Goal: Task Accomplishment & Management: Manage account settings

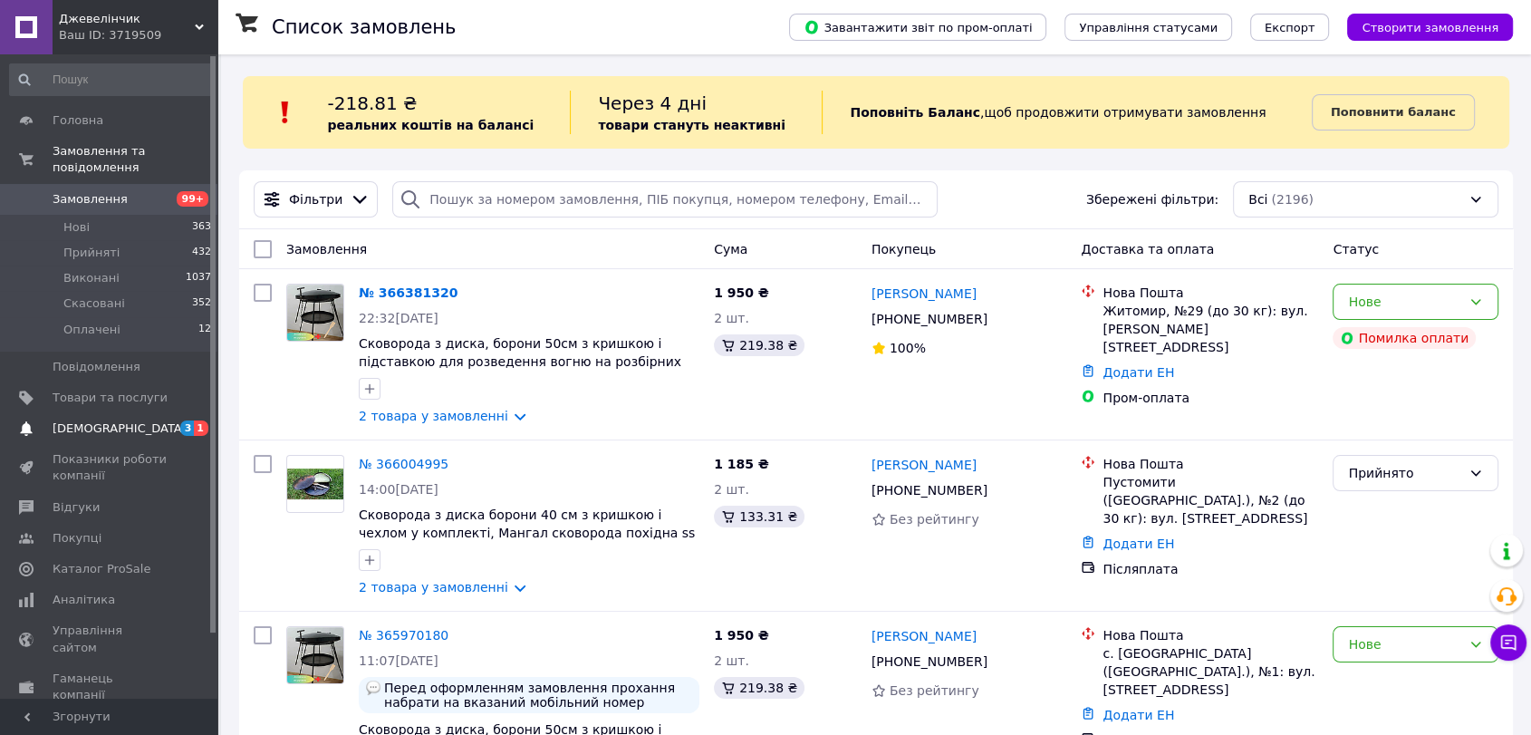
click at [92, 420] on span "[DEMOGRAPHIC_DATA]" at bounding box center [120, 428] width 134 height 16
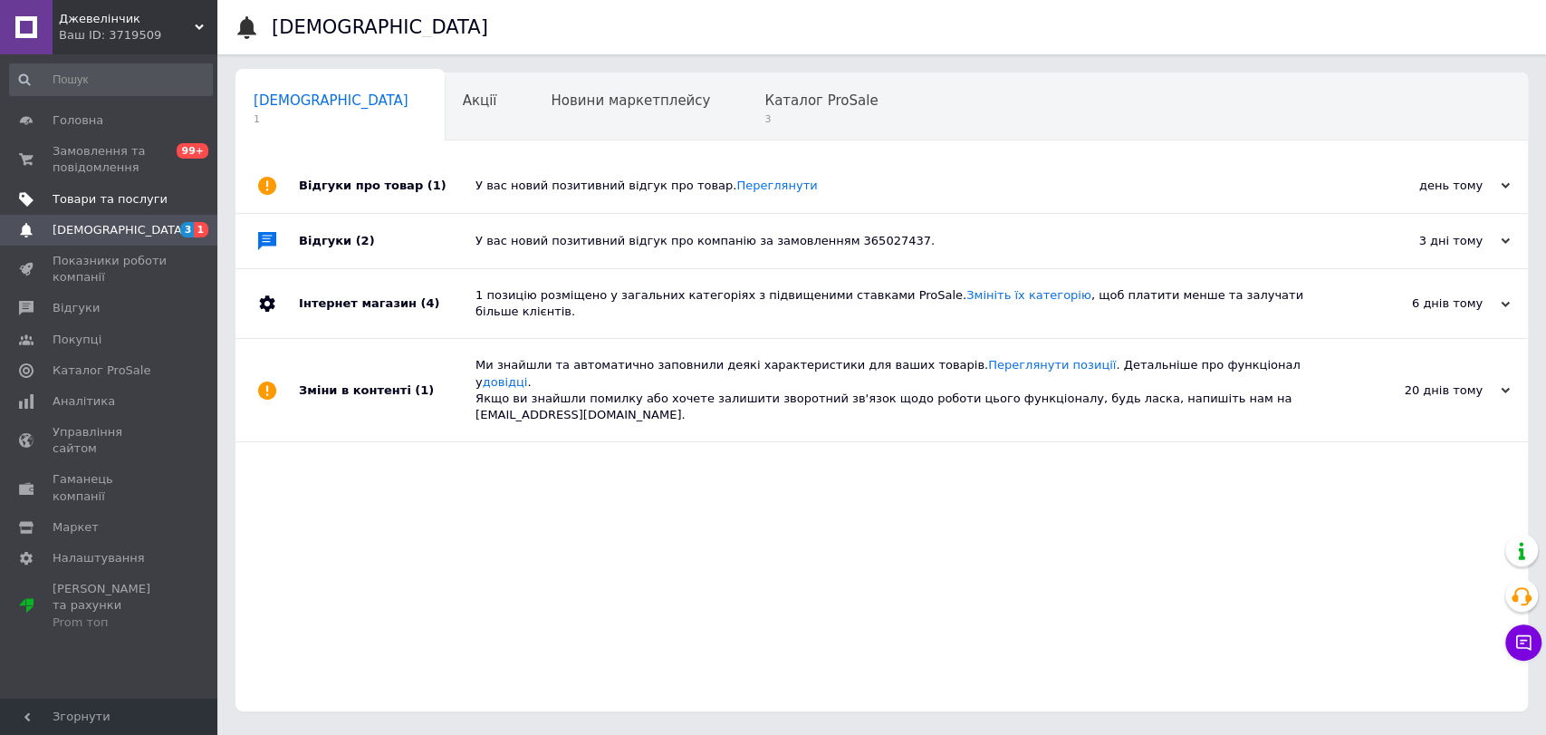
click at [108, 185] on link "Товари та послуги" at bounding box center [111, 199] width 222 height 31
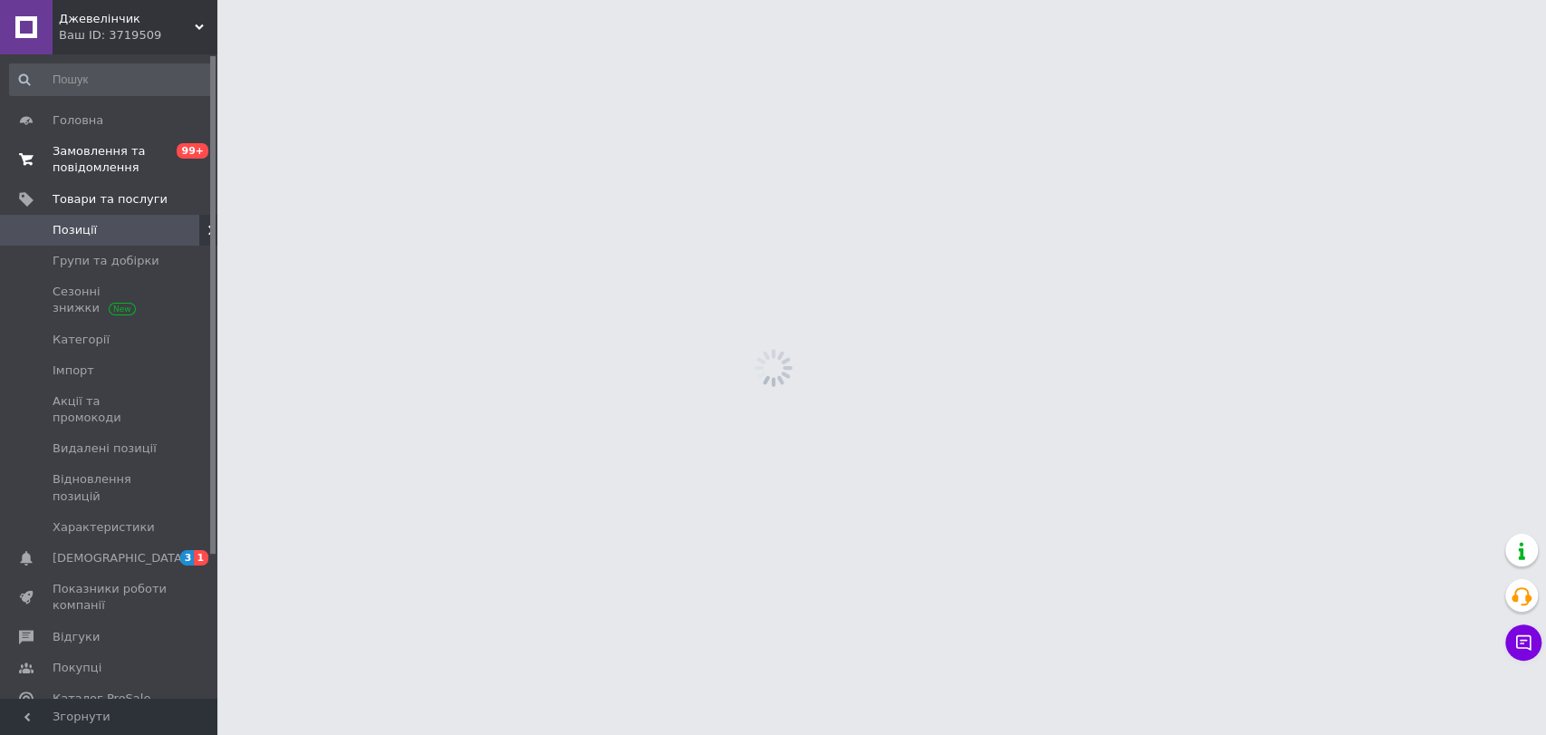
click at [111, 178] on link "Замовлення та повідомлення 0 99+" at bounding box center [111, 159] width 222 height 47
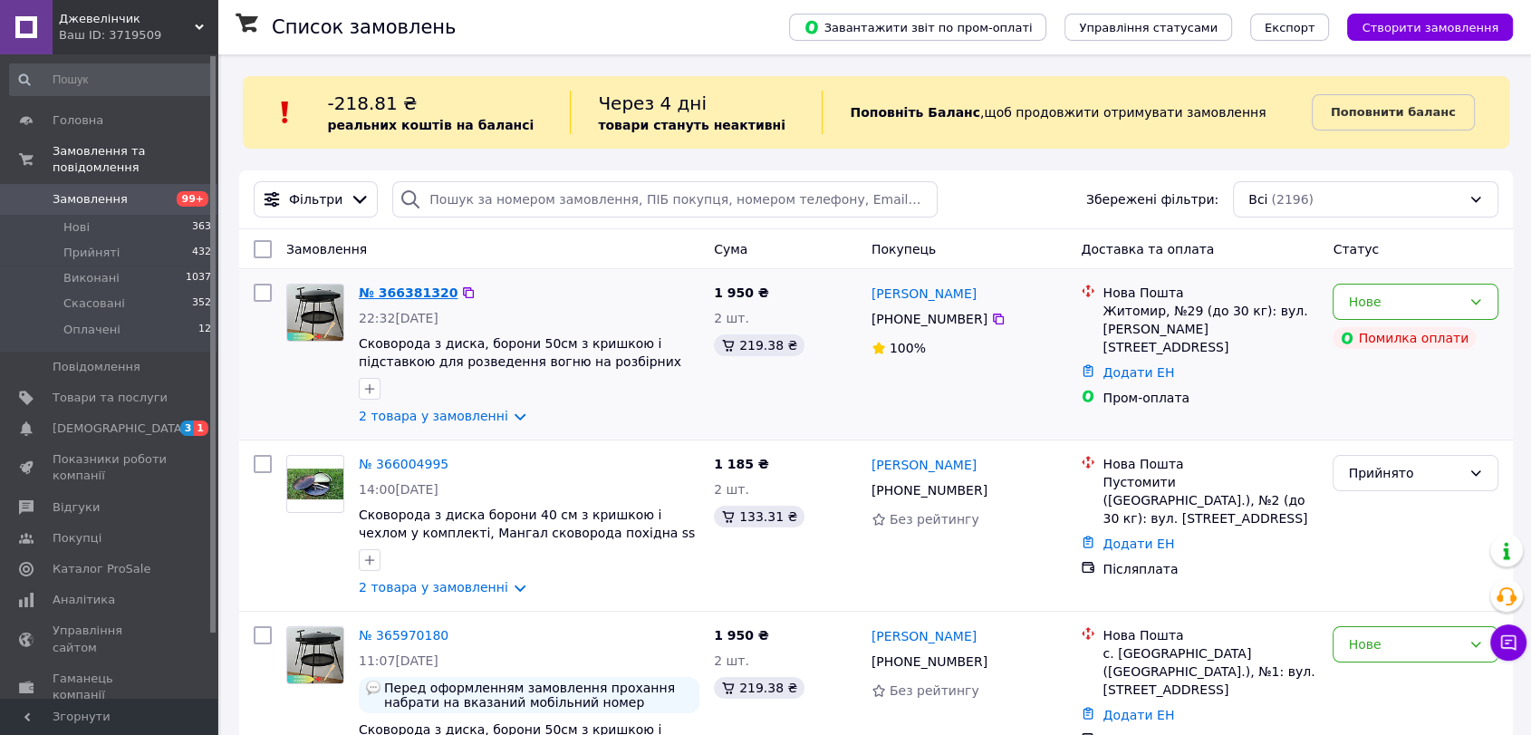
click at [420, 290] on link "№ 366381320" at bounding box center [408, 292] width 99 height 14
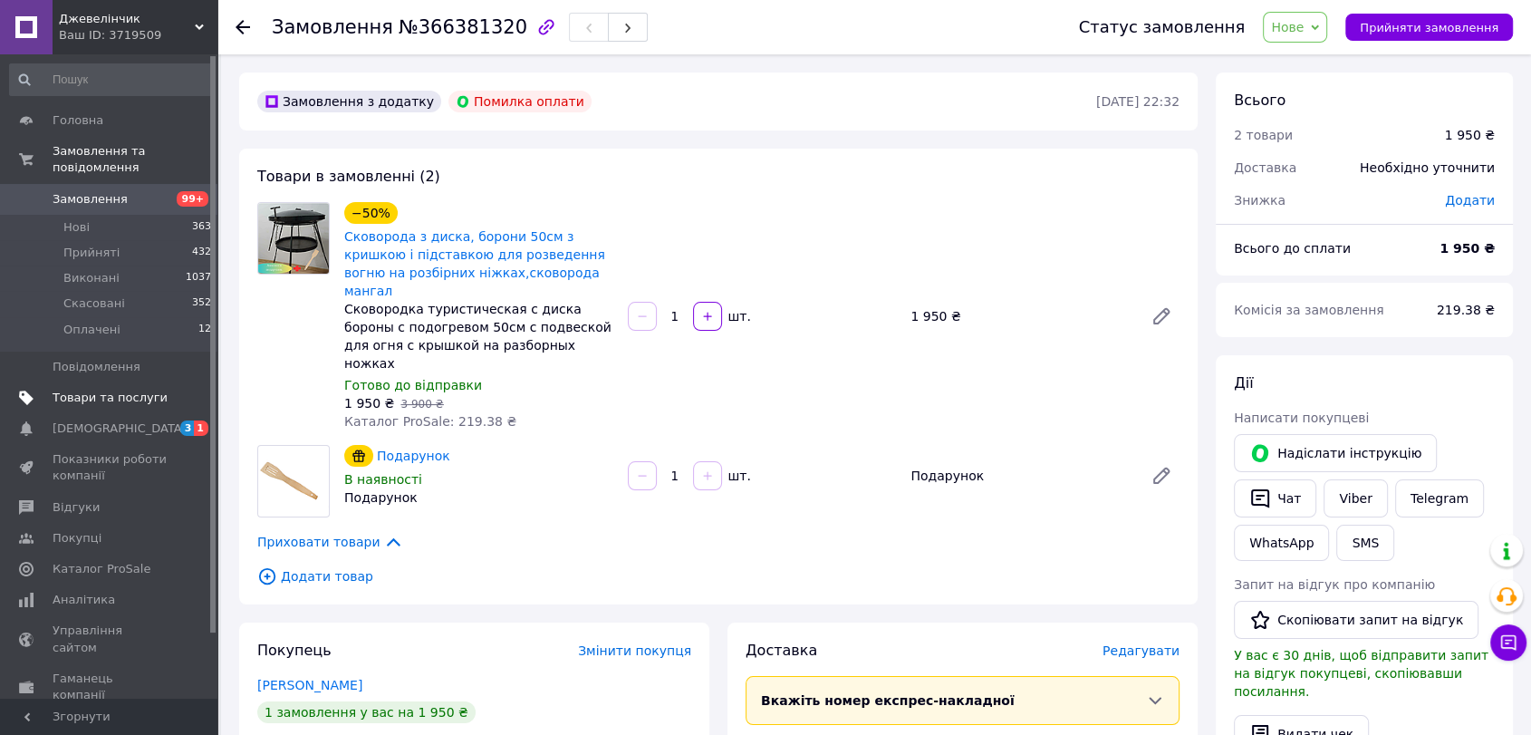
click at [138, 390] on span "Товари та послуги" at bounding box center [110, 398] width 115 height 16
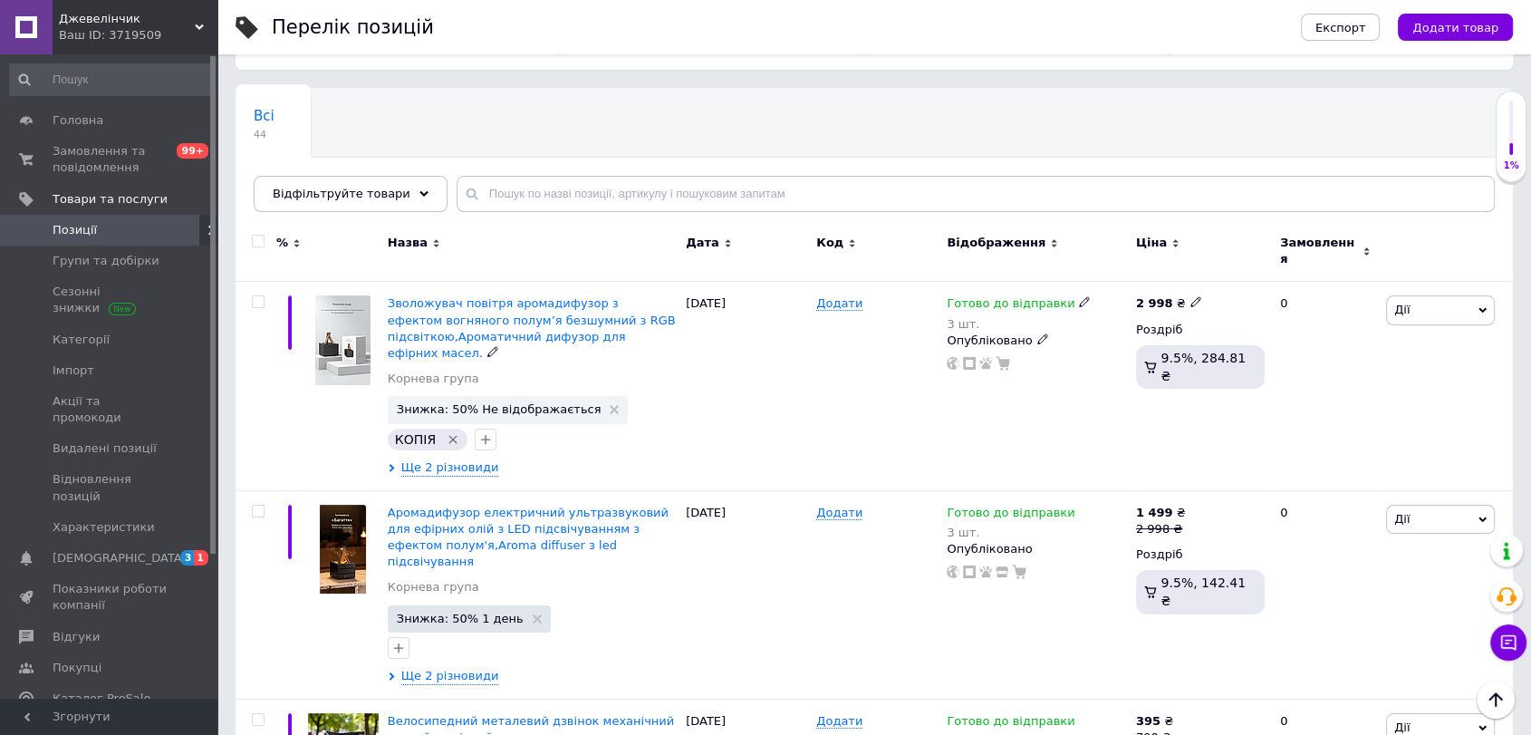
scroll to position [101, 0]
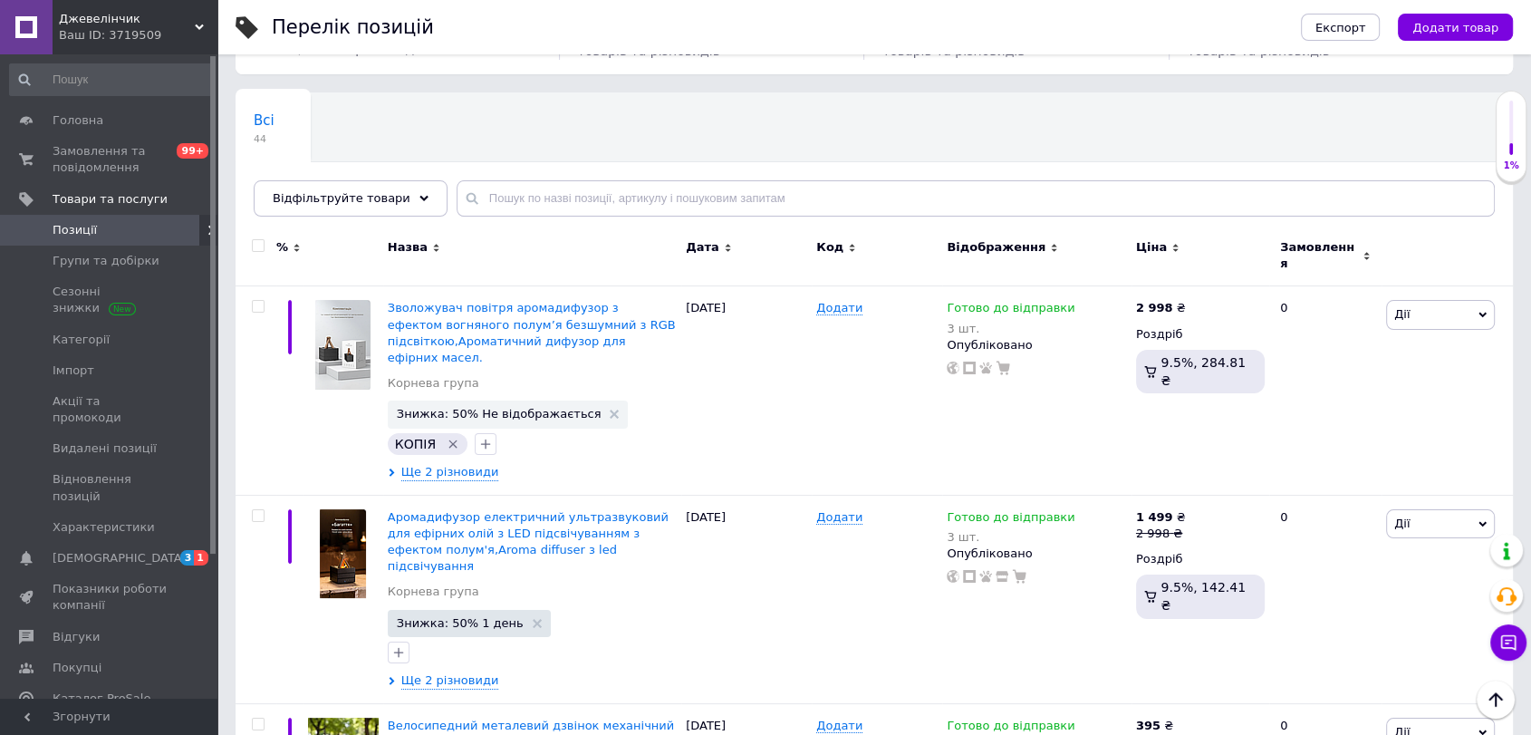
click at [261, 257] on div at bounding box center [256, 256] width 41 height 61
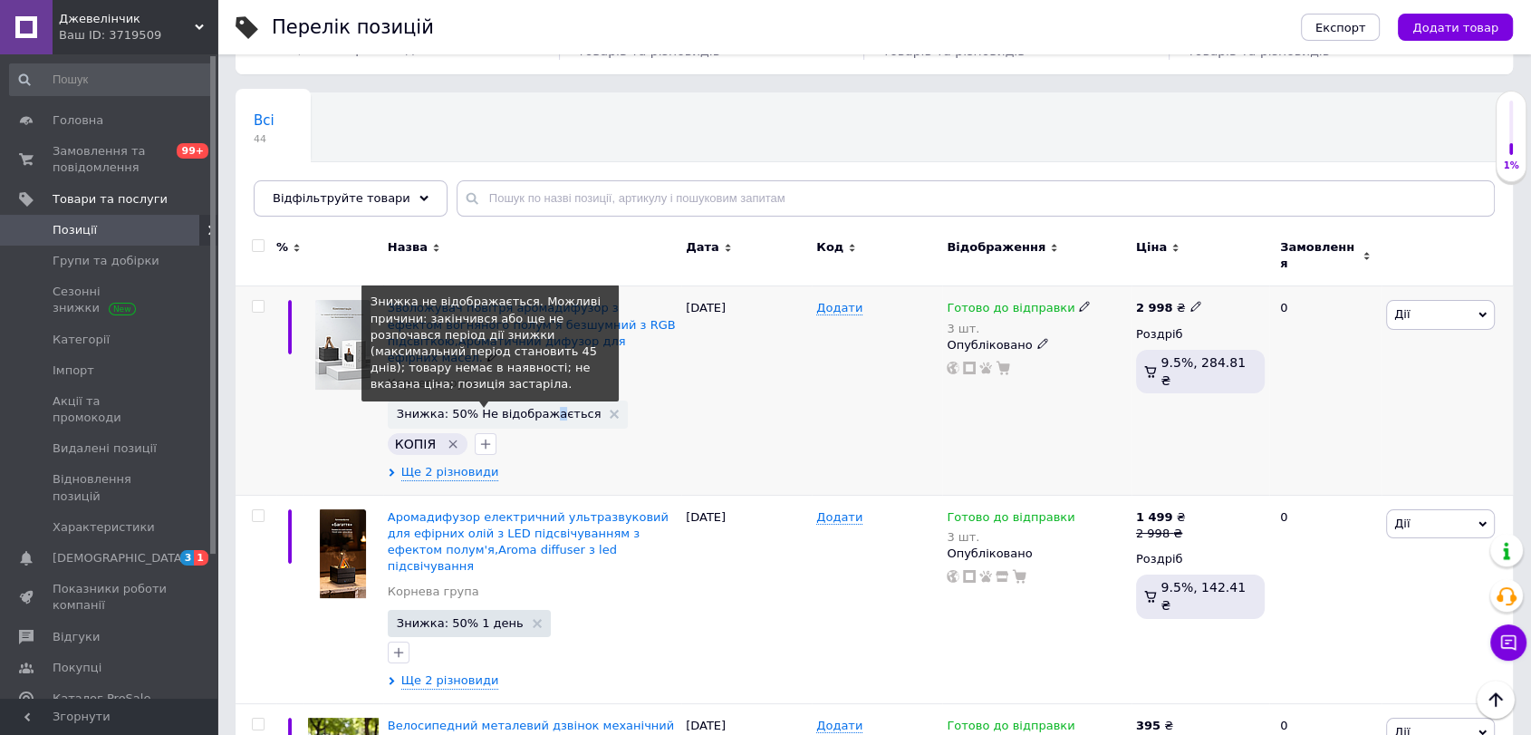
click at [540, 408] on span "Знижка: 50% Не відображається" at bounding box center [499, 414] width 205 height 12
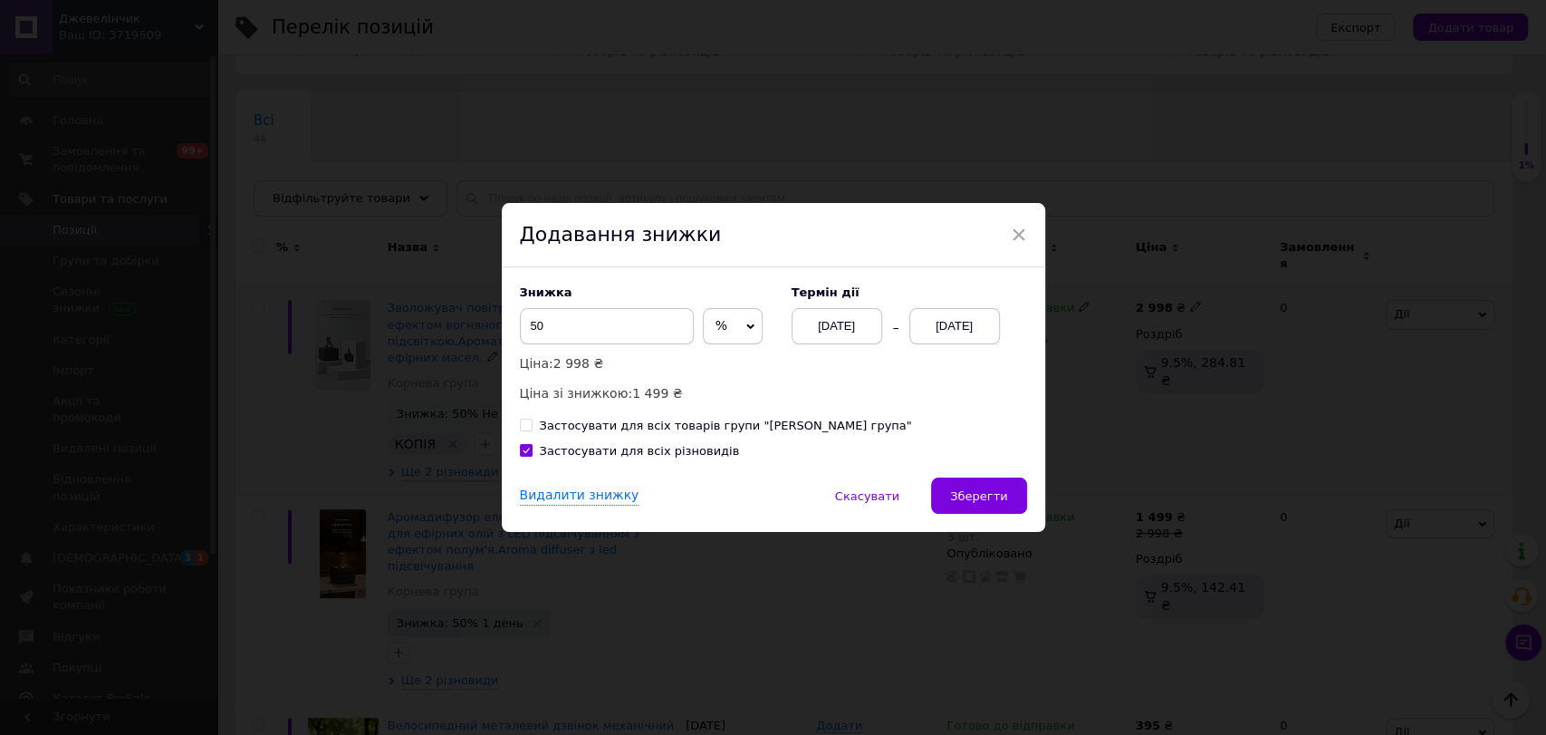
click at [950, 327] on div "[DATE]" at bounding box center [955, 326] width 91 height 36
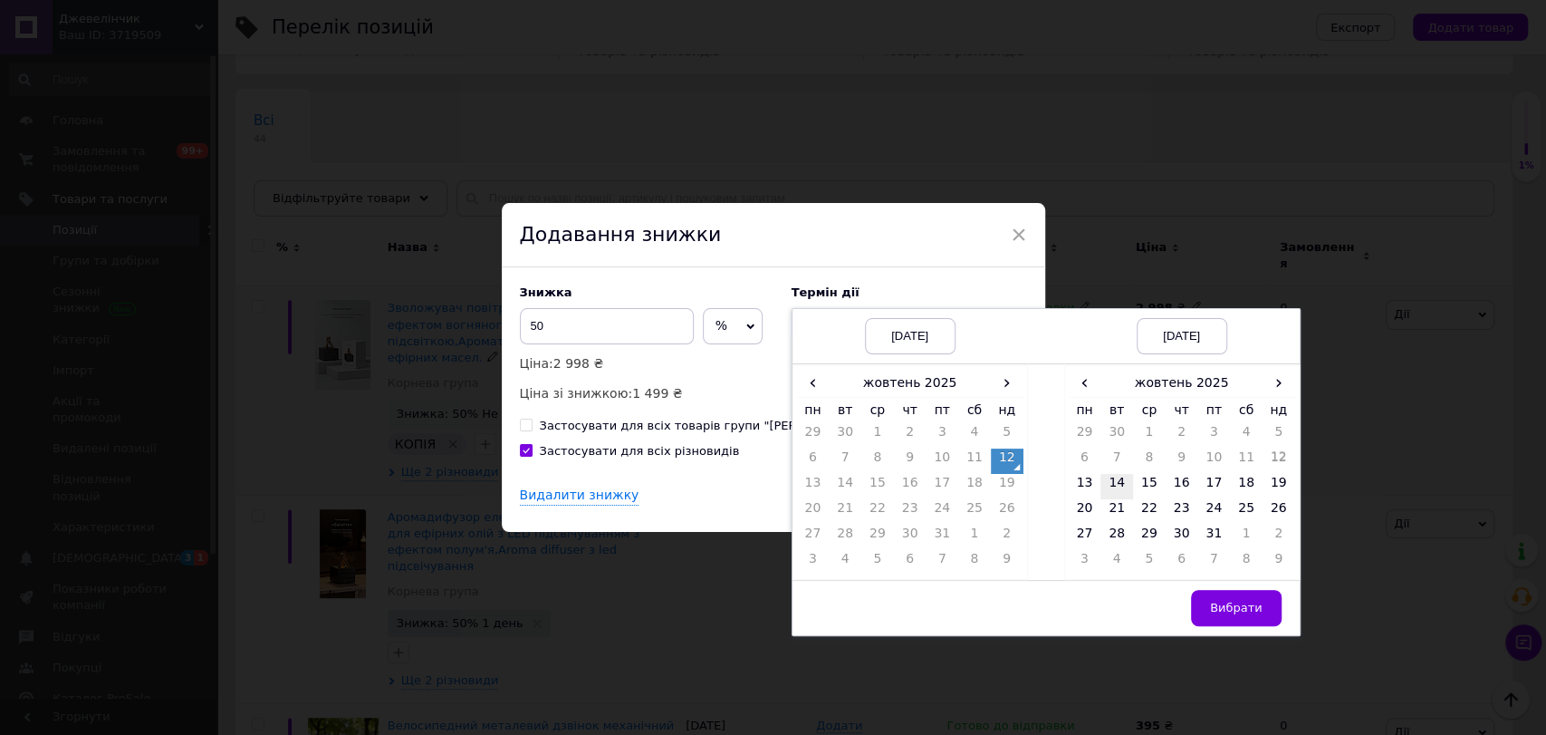
click at [1114, 474] on td "14" at bounding box center [1117, 486] width 33 height 25
click at [1246, 614] on span "Вибрати" at bounding box center [1236, 608] width 53 height 14
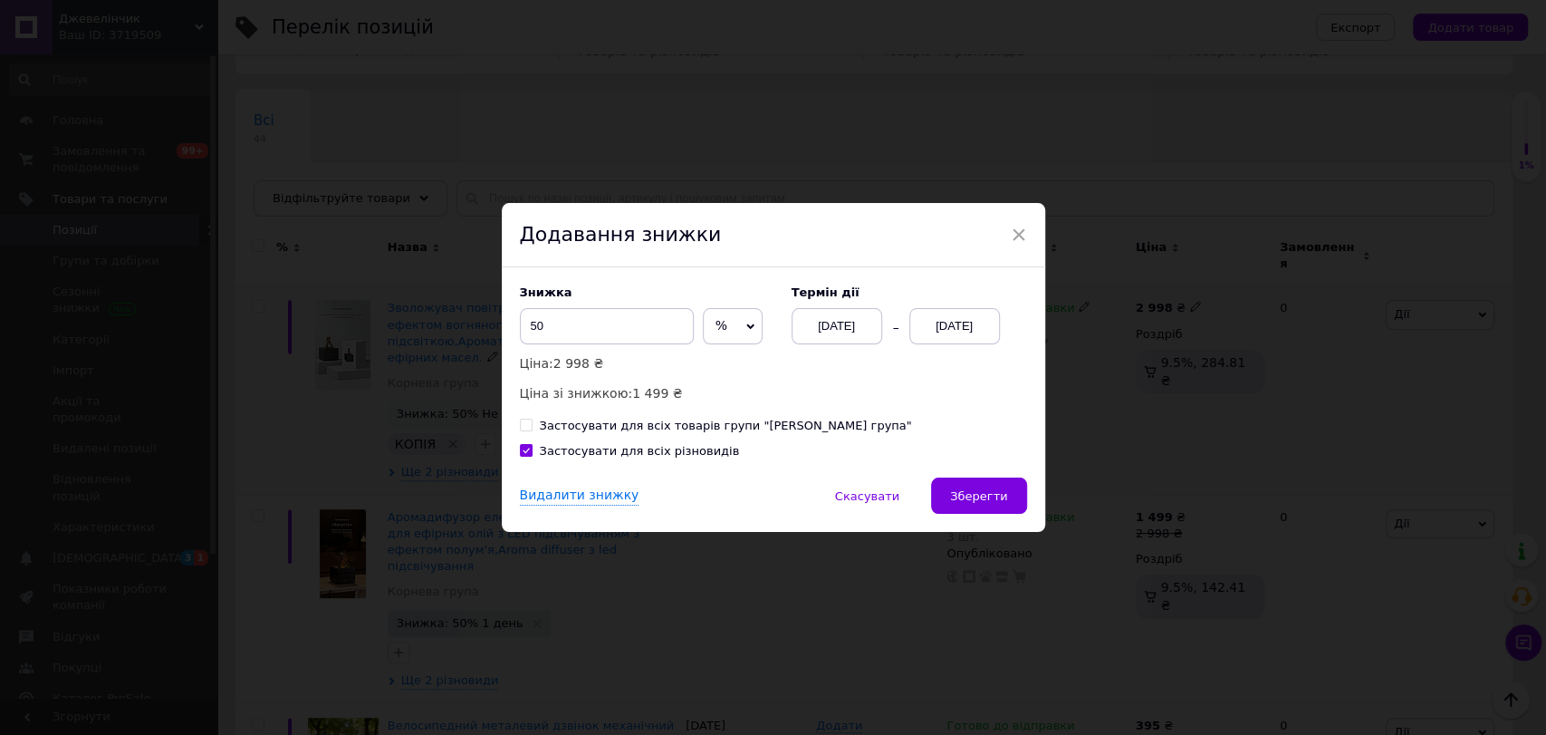
click at [978, 480] on button "Зберегти" at bounding box center [978, 495] width 95 height 36
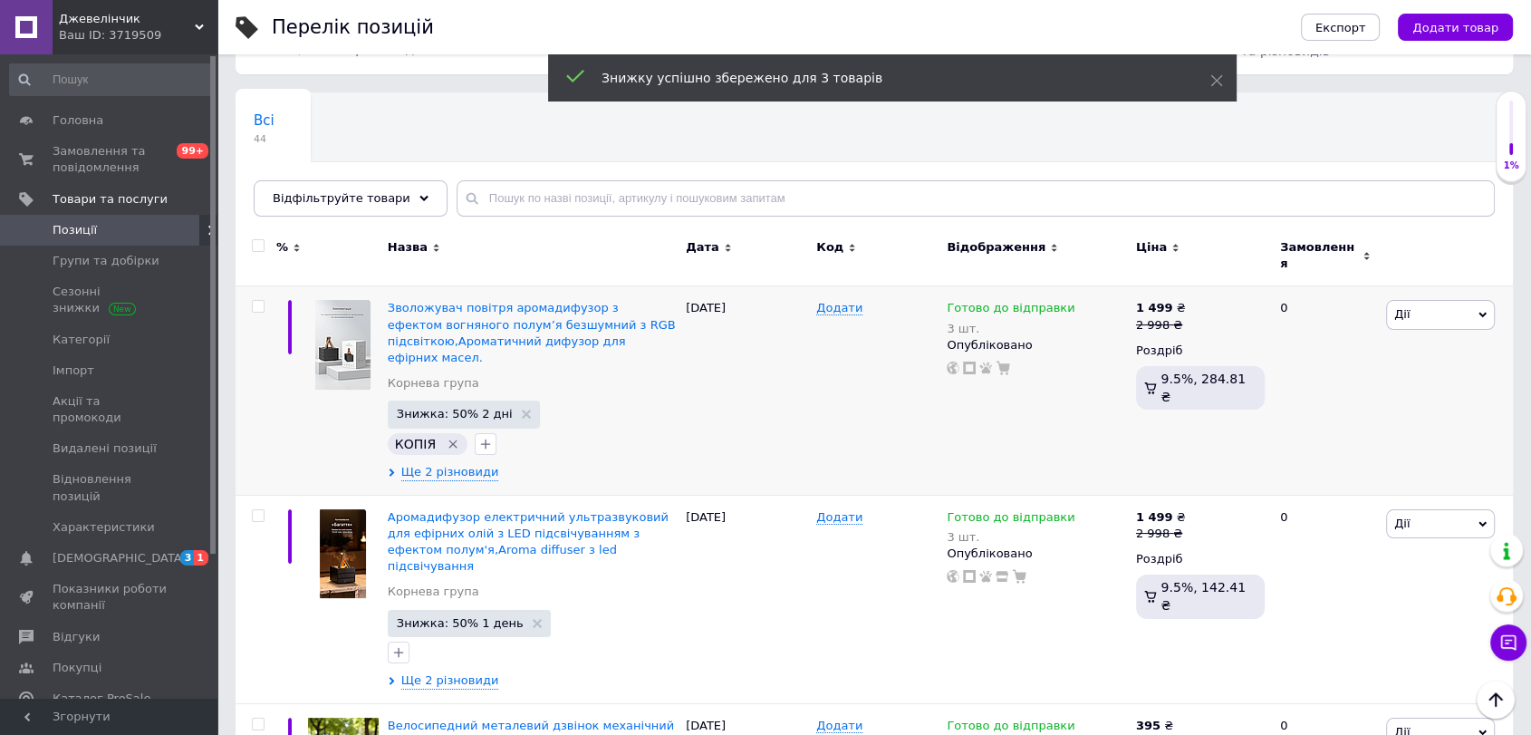
click at [261, 246] on input "checkbox" at bounding box center [258, 246] width 12 height 12
checkbox input "true"
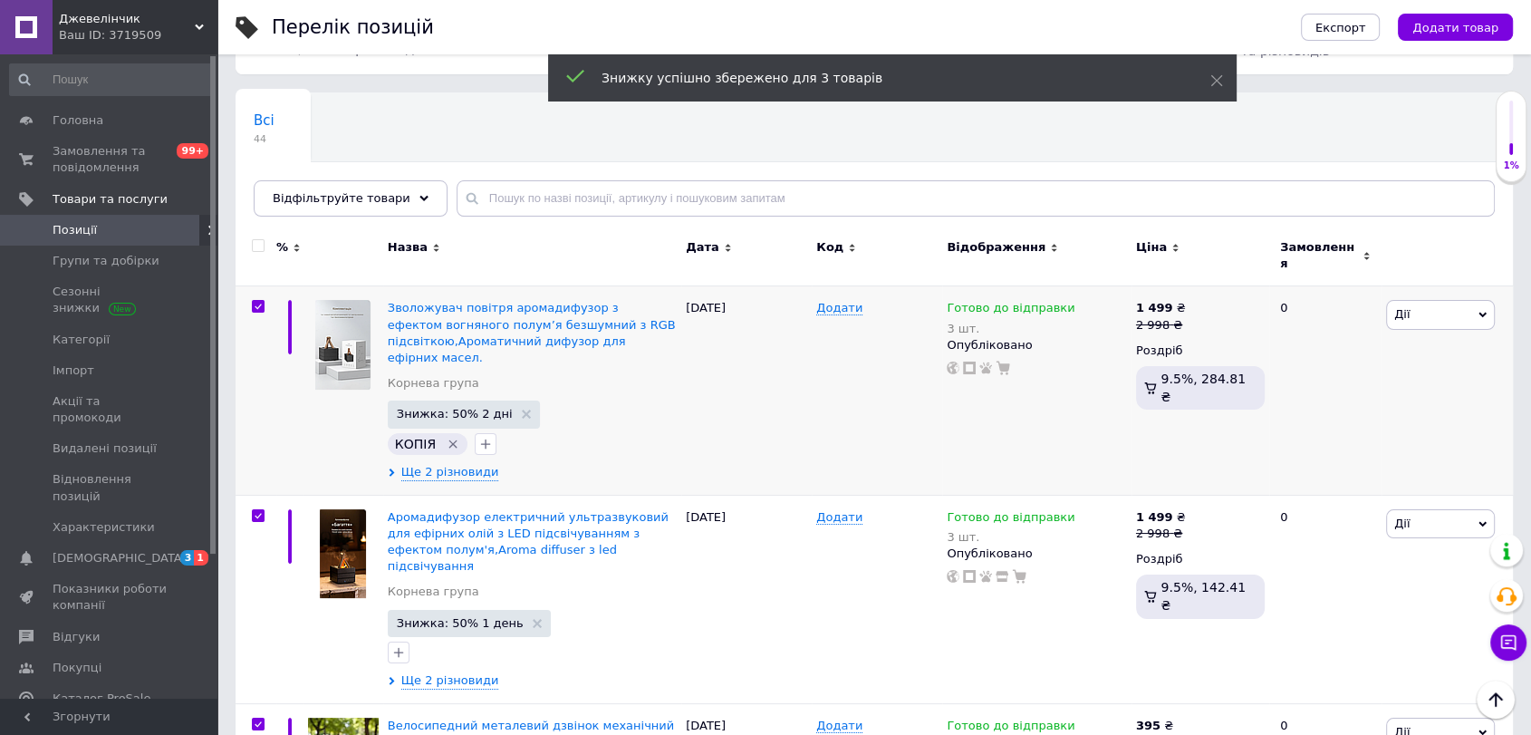
checkbox input "true"
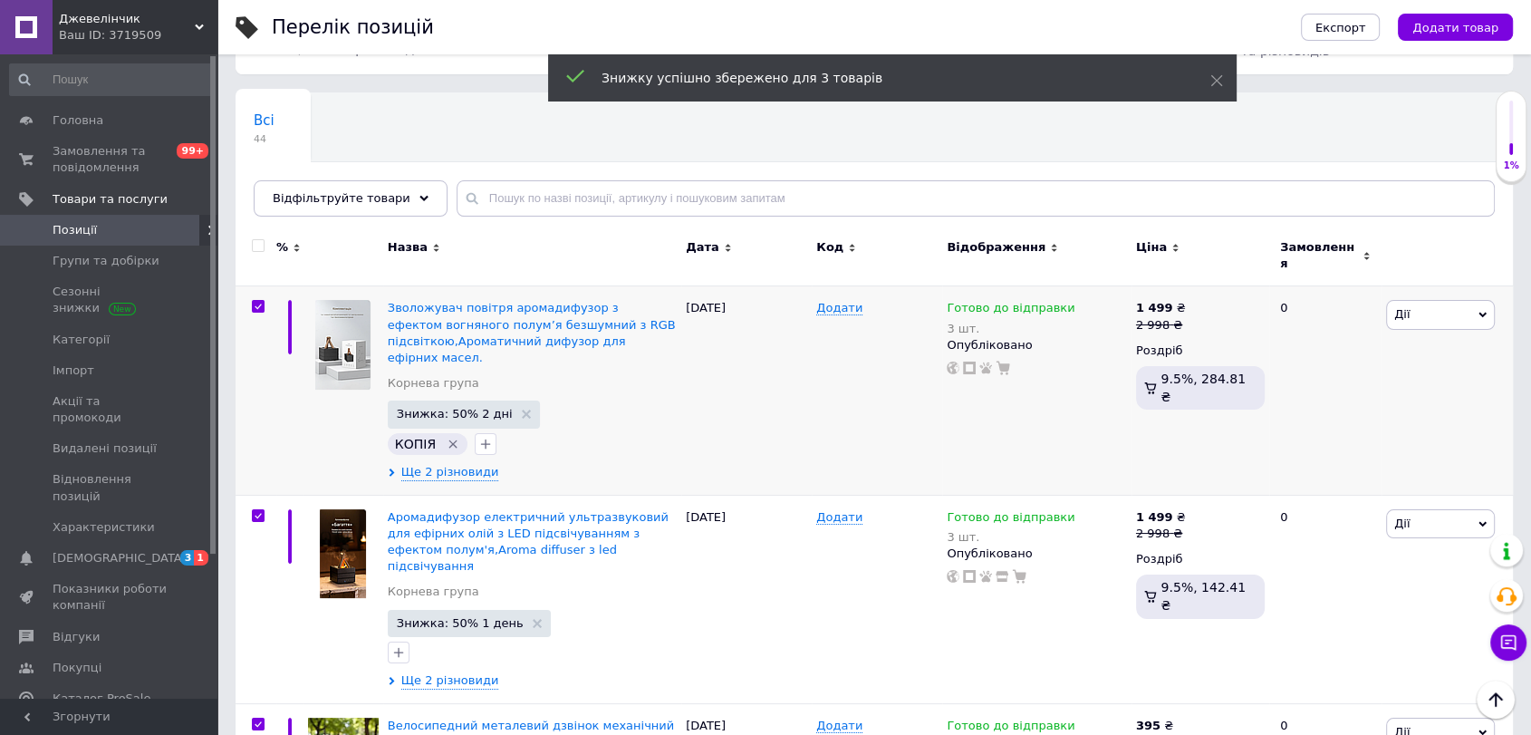
checkbox input "true"
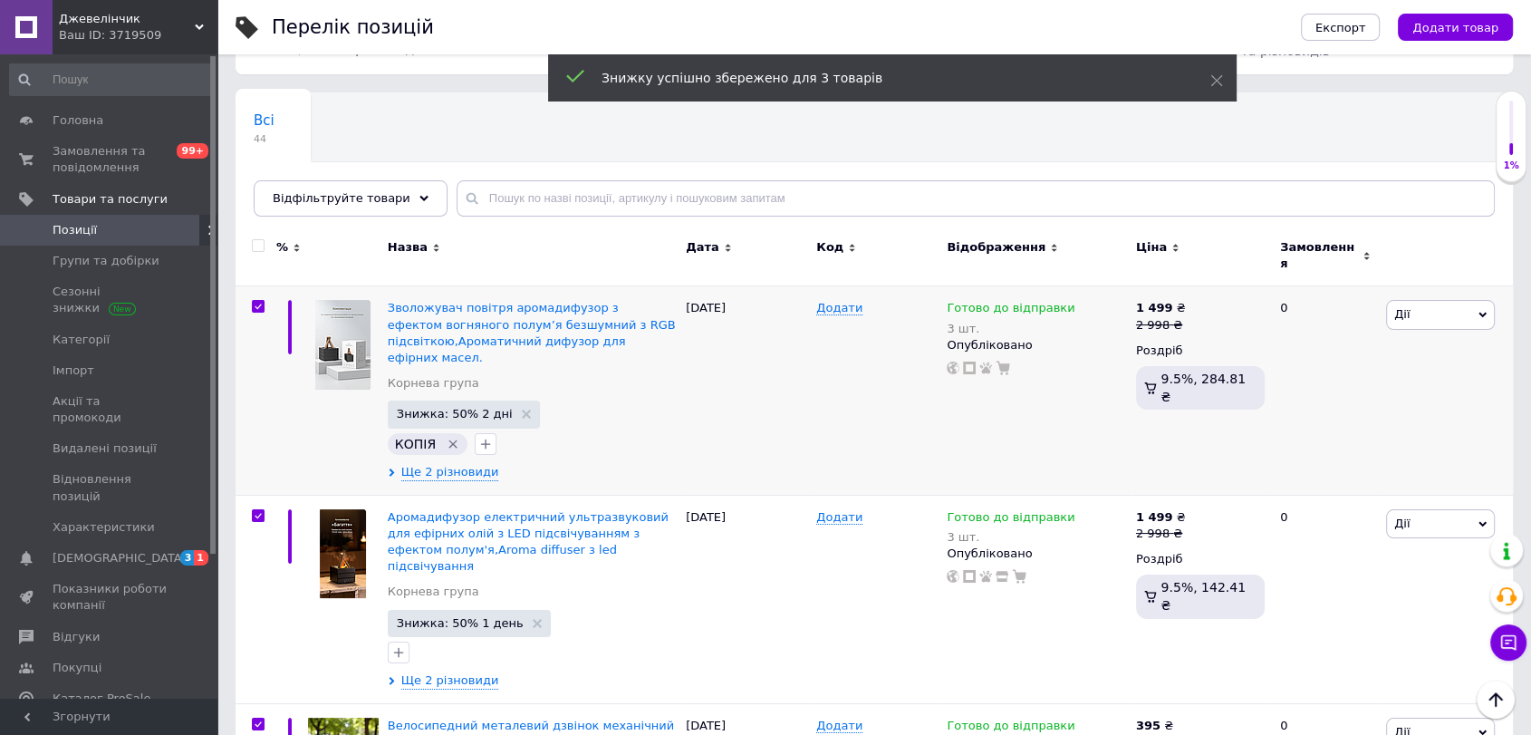
checkbox input "true"
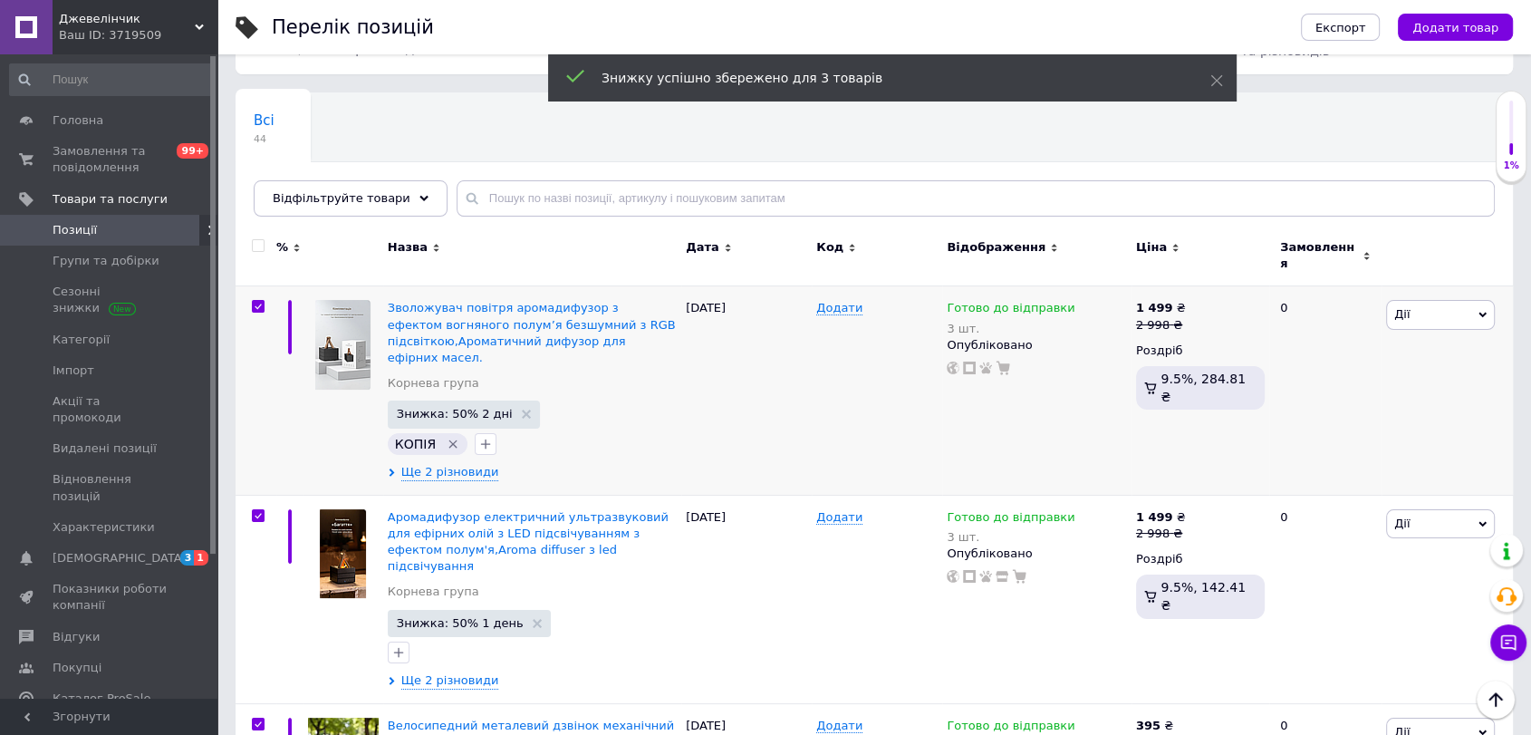
checkbox input "true"
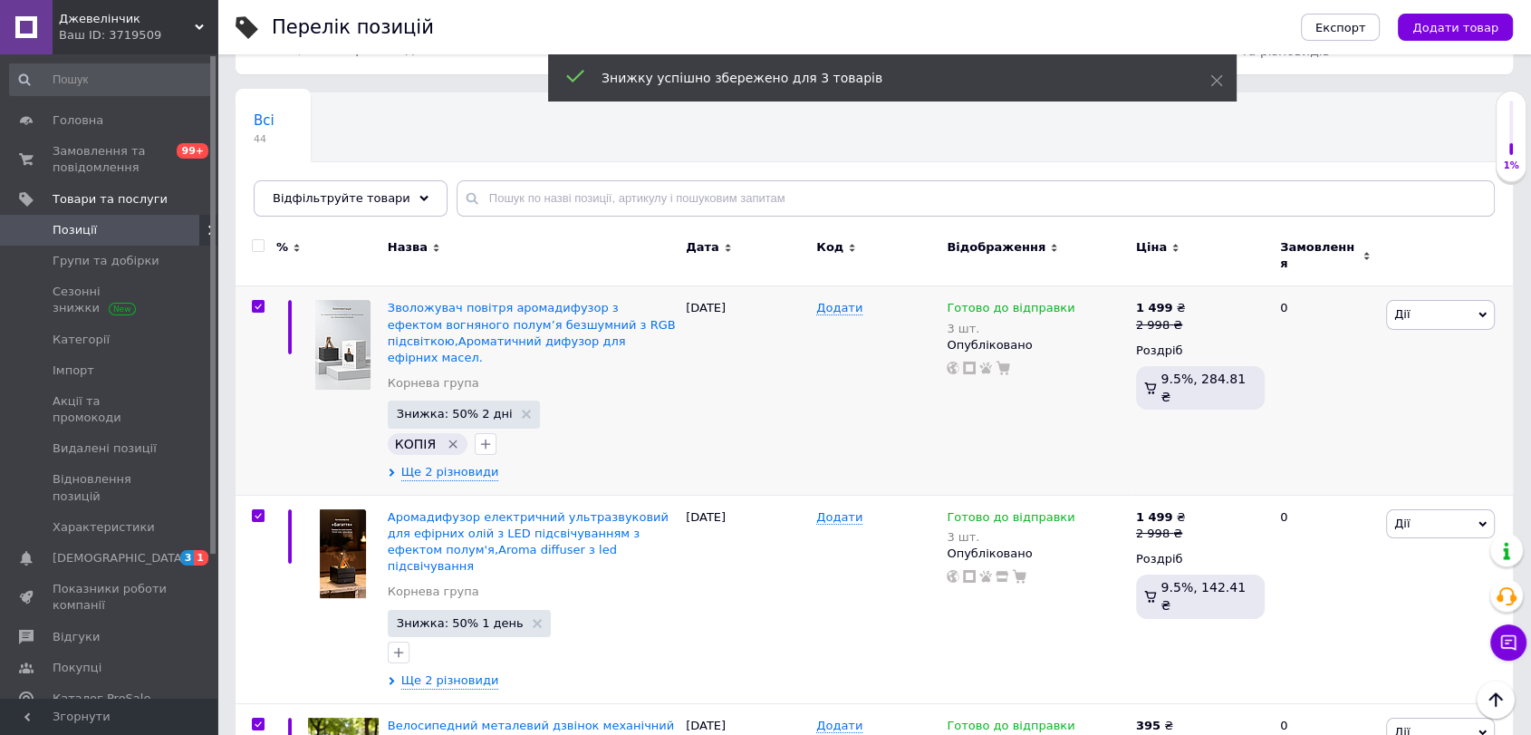
checkbox input "true"
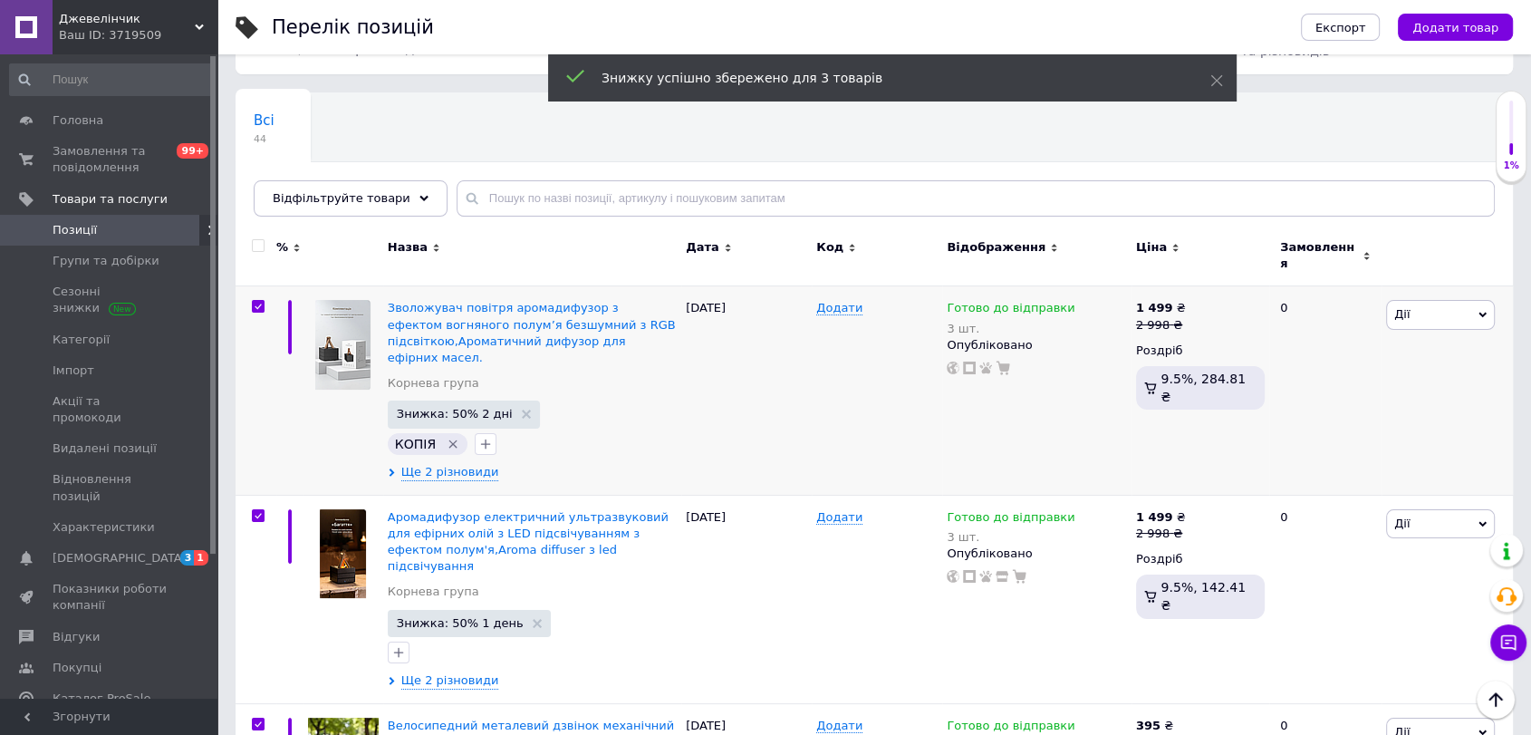
checkbox input "true"
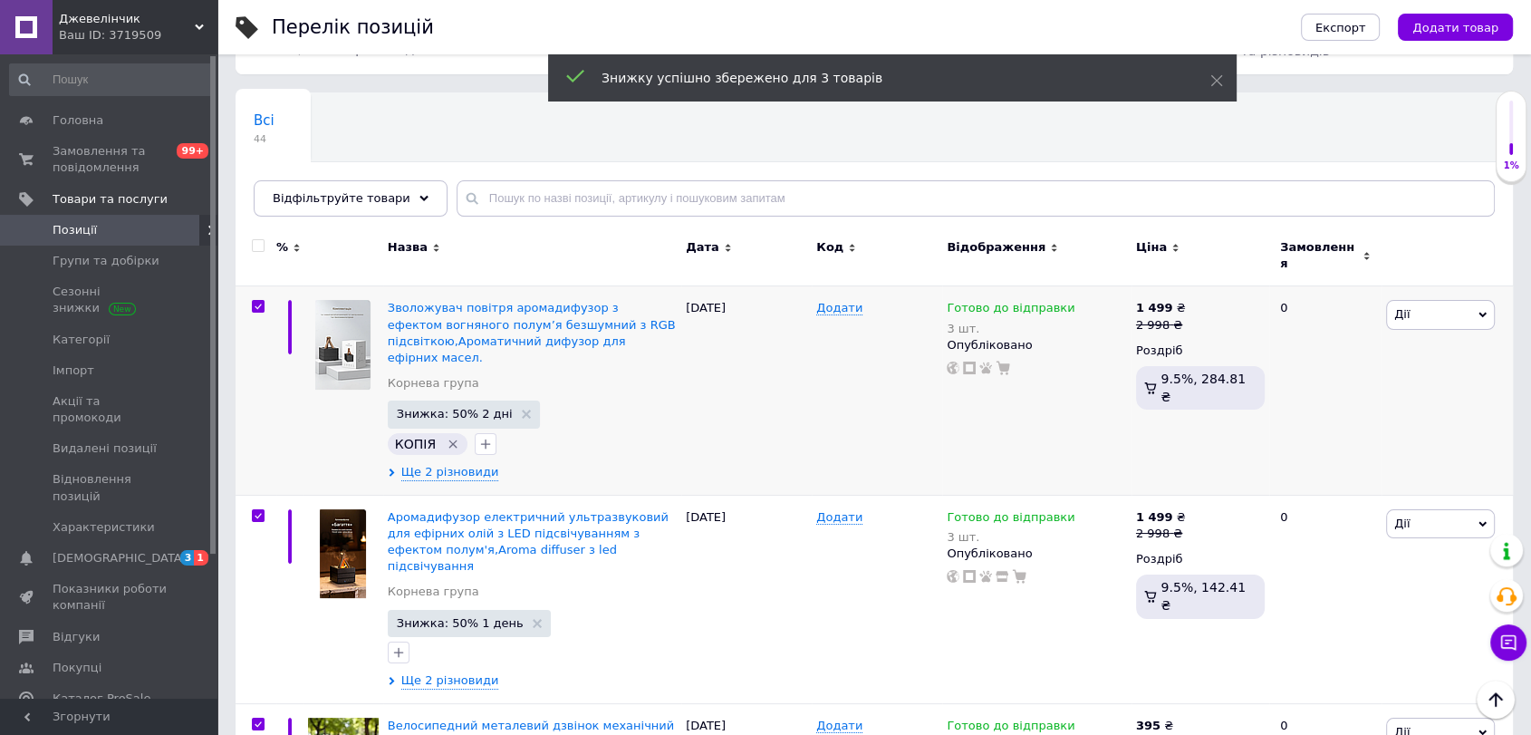
checkbox input "true"
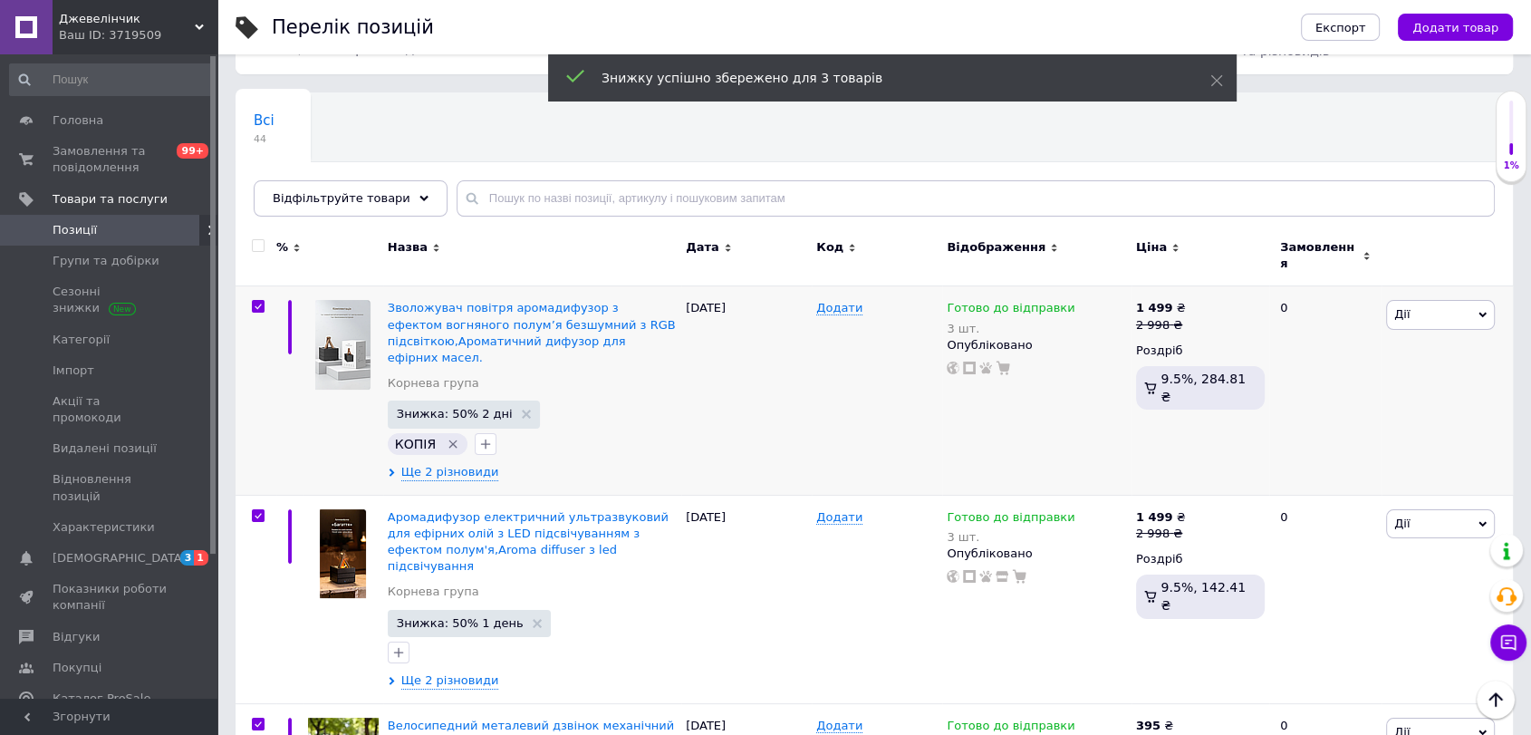
checkbox input "true"
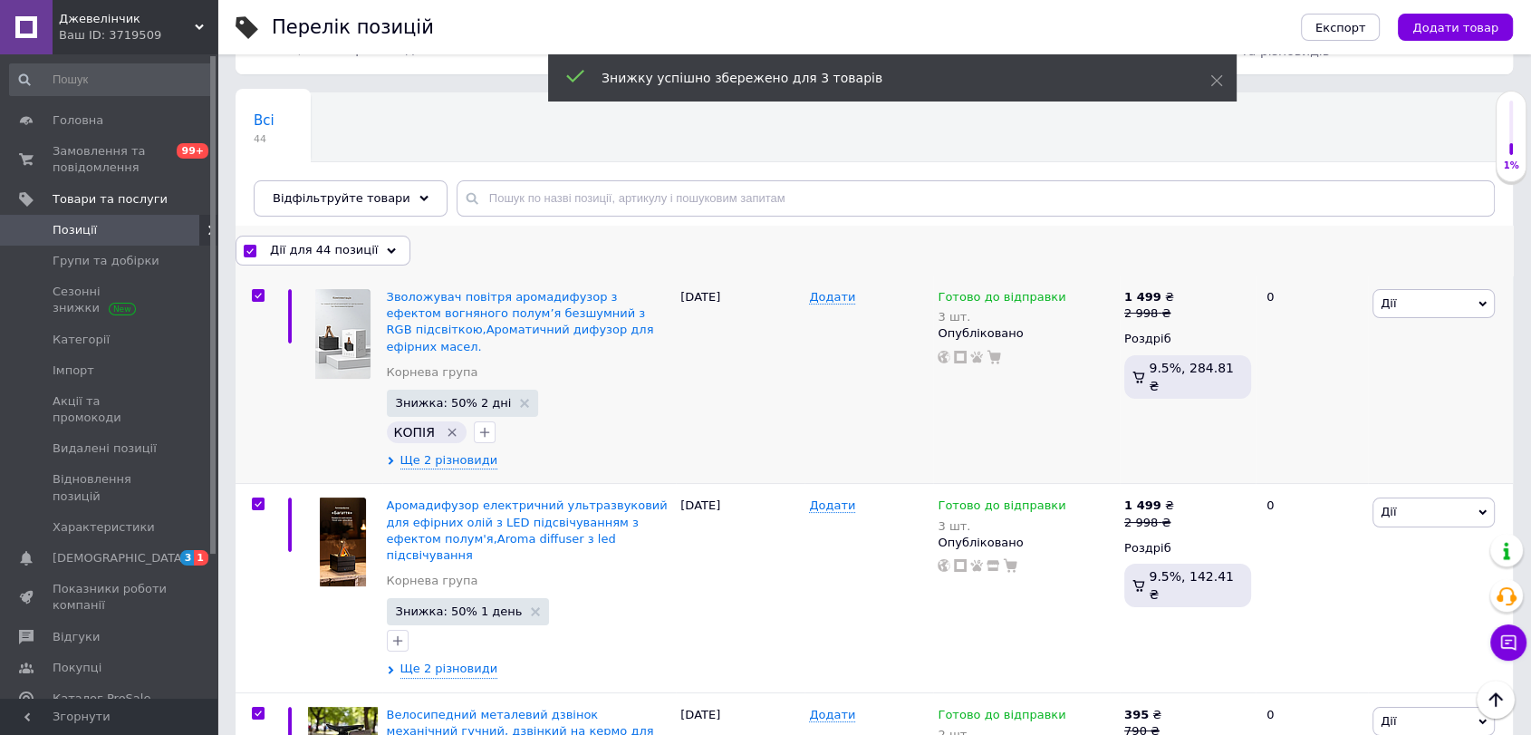
click at [324, 255] on span "Дії для 44 позиції" at bounding box center [324, 250] width 108 height 16
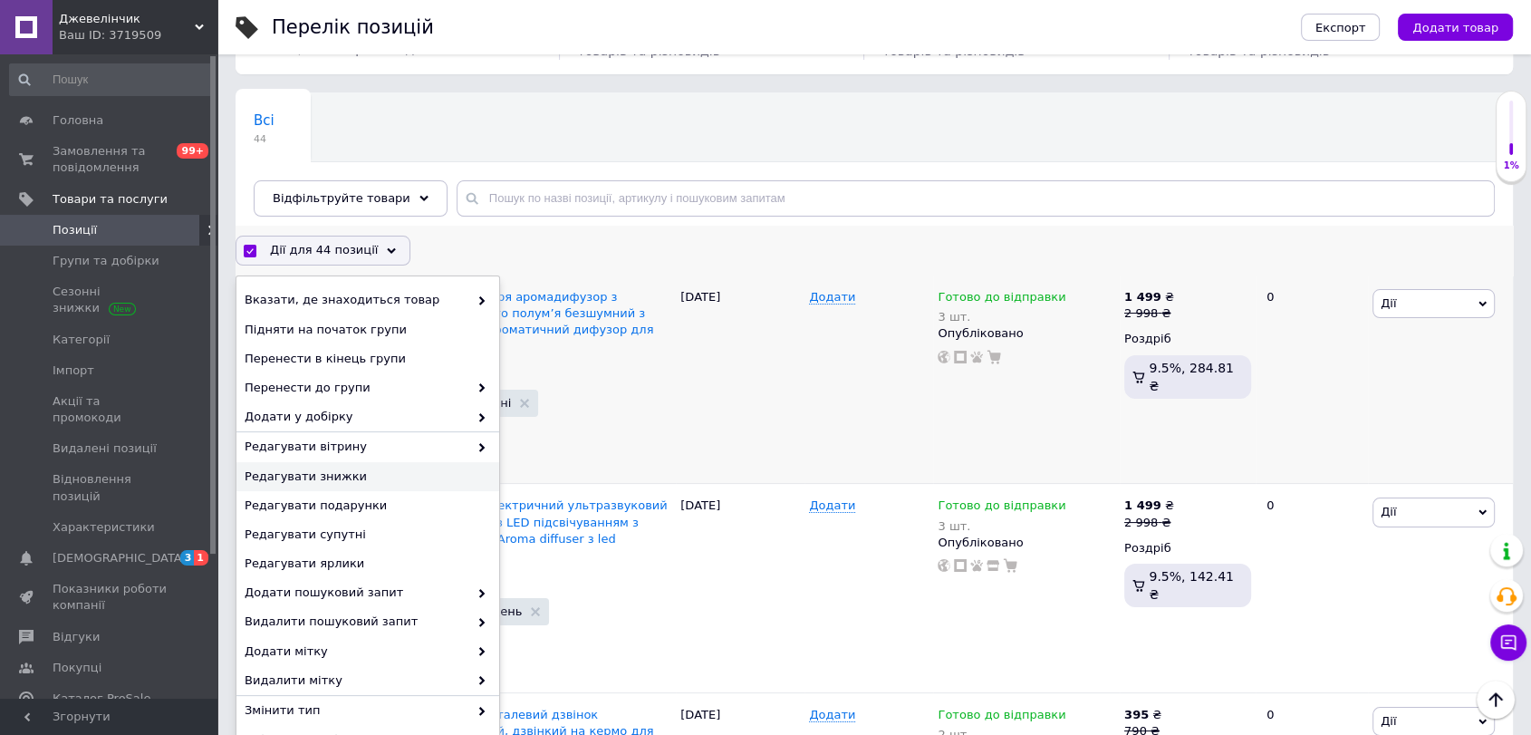
click at [329, 474] on span "Редагувати знижки" at bounding box center [366, 476] width 242 height 16
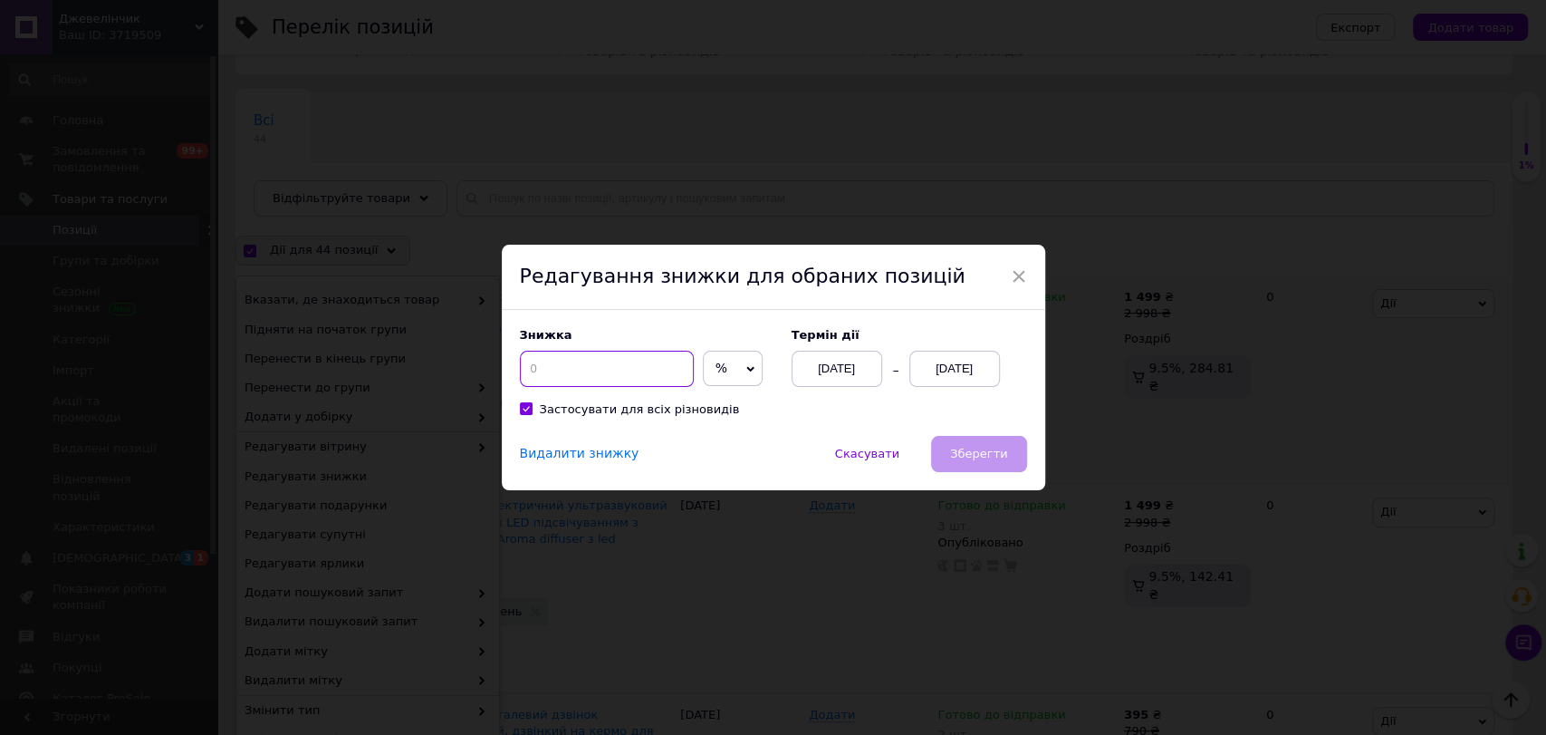
click at [582, 378] on input at bounding box center [607, 369] width 174 height 36
type input "50"
click at [934, 364] on div "[DATE]" at bounding box center [955, 369] width 91 height 36
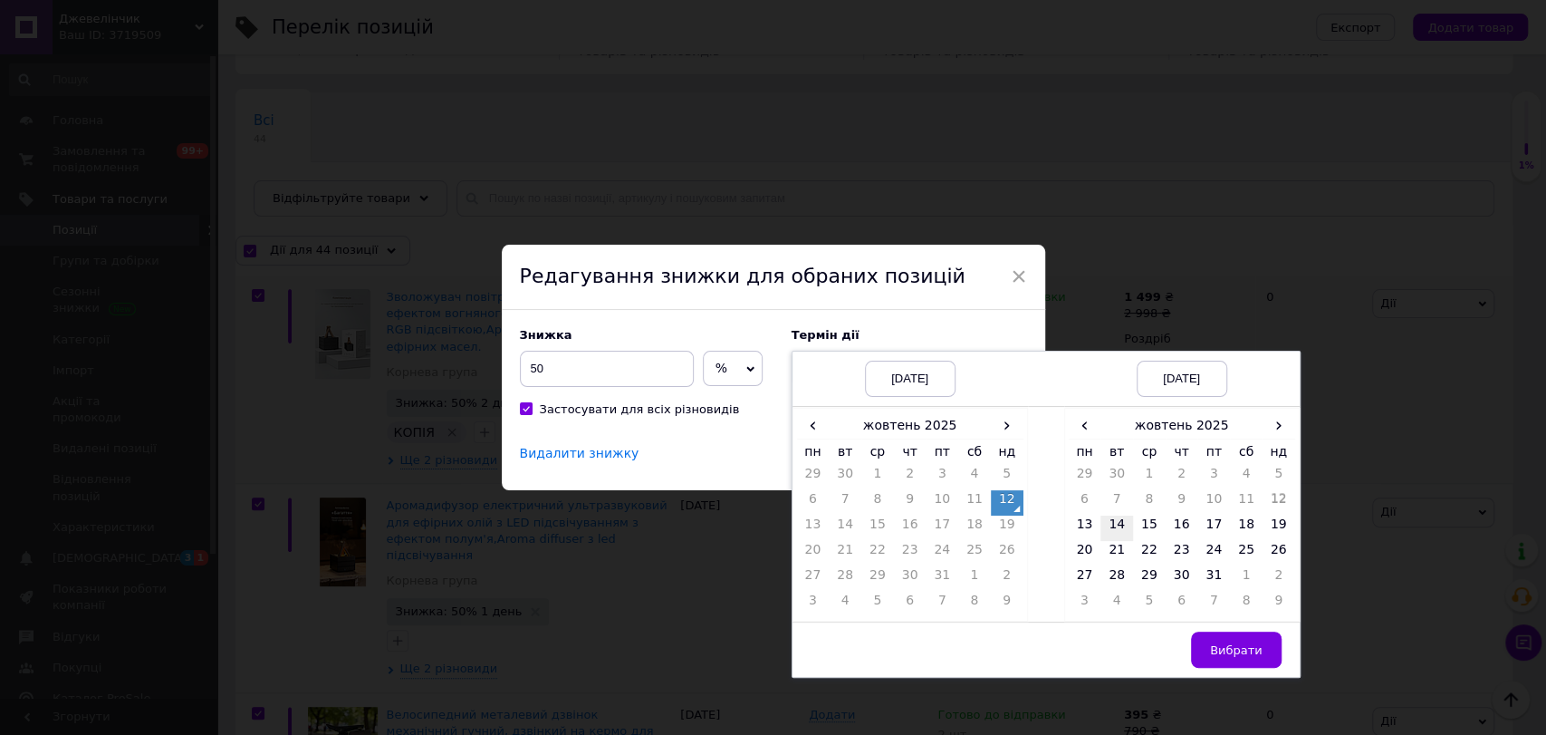
click at [1105, 529] on td "14" at bounding box center [1117, 527] width 33 height 25
click at [1218, 633] on td "Вибрати" at bounding box center [1183, 649] width 236 height 55
click at [1223, 646] on span "Вибрати" at bounding box center [1236, 650] width 53 height 14
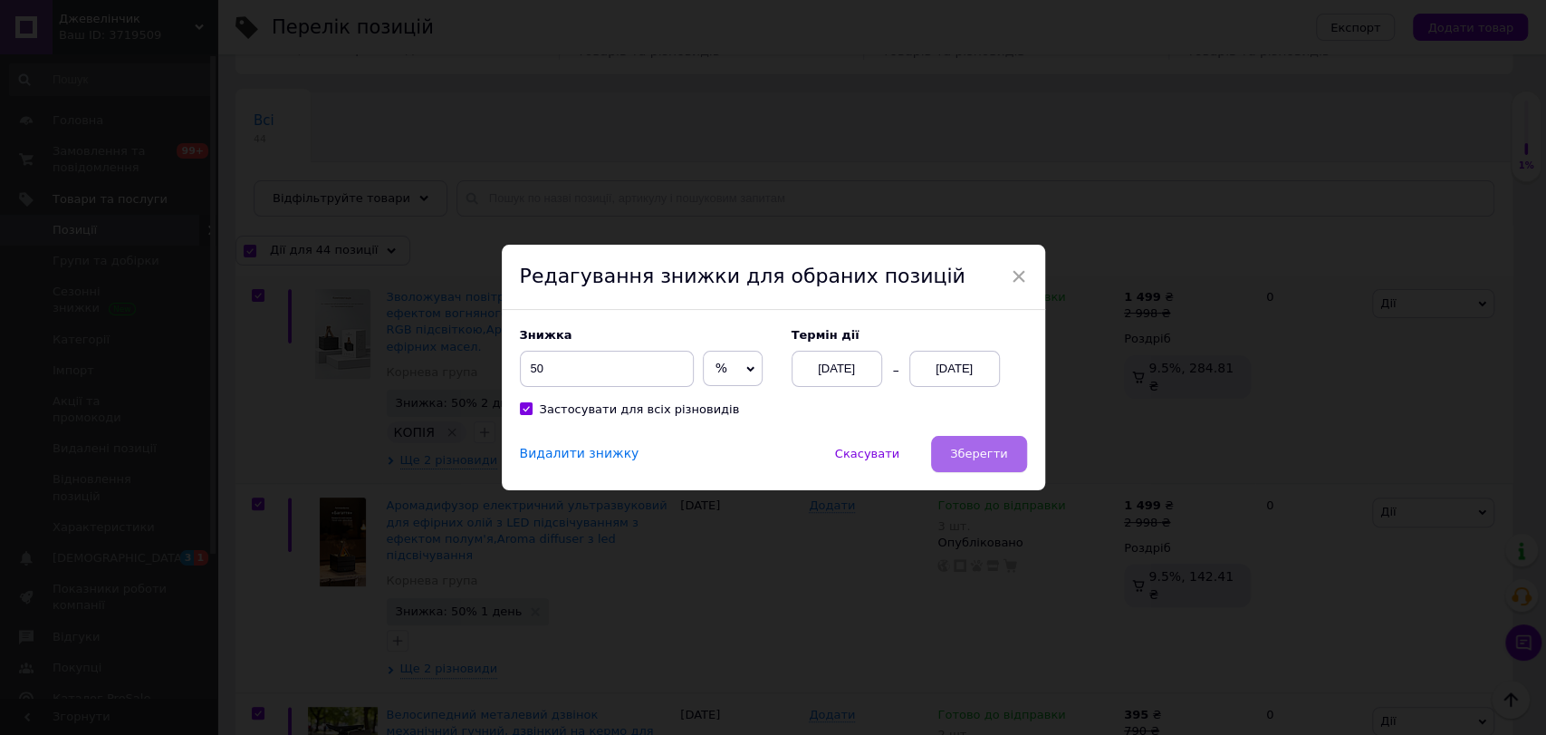
click at [997, 458] on span "Зберегти" at bounding box center [978, 454] width 57 height 14
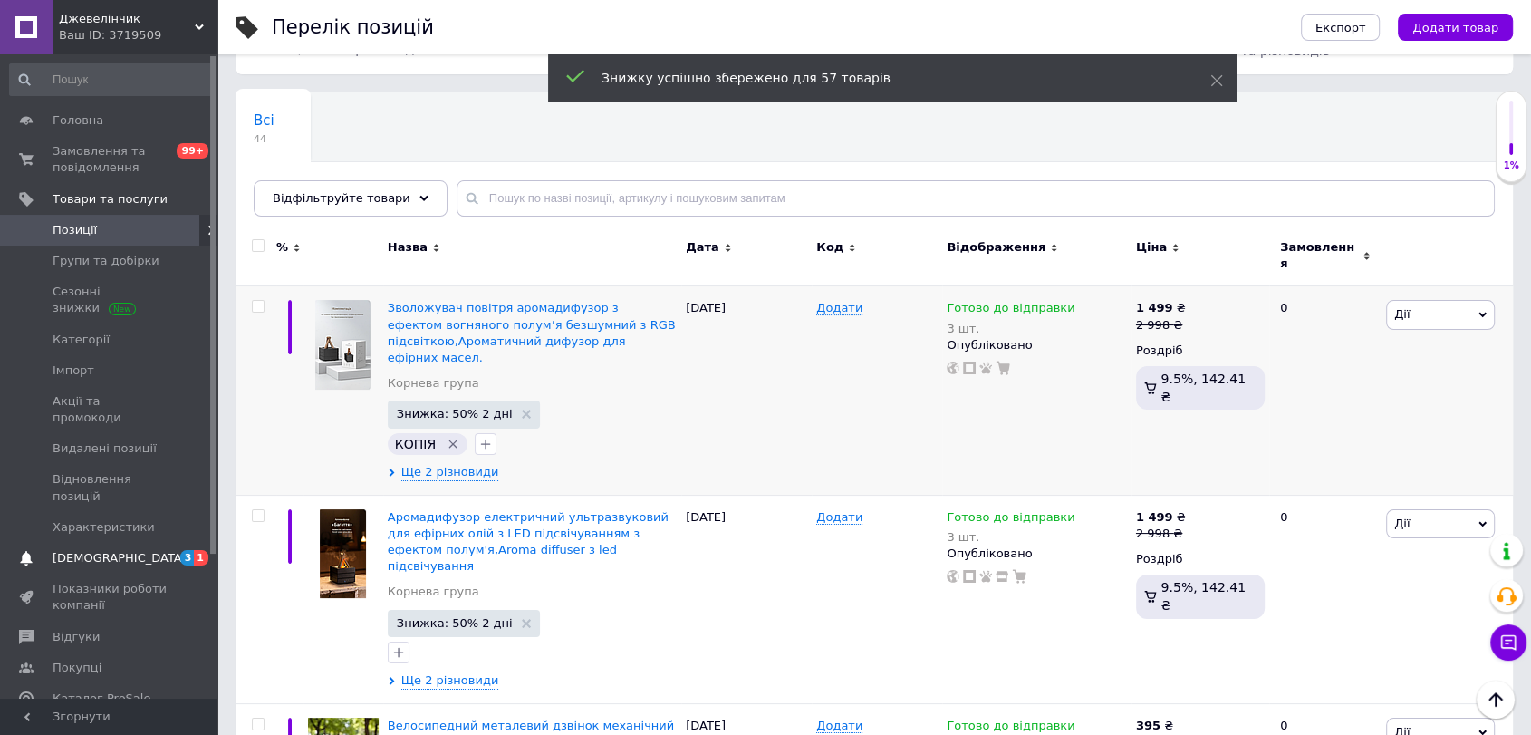
checkbox input "false"
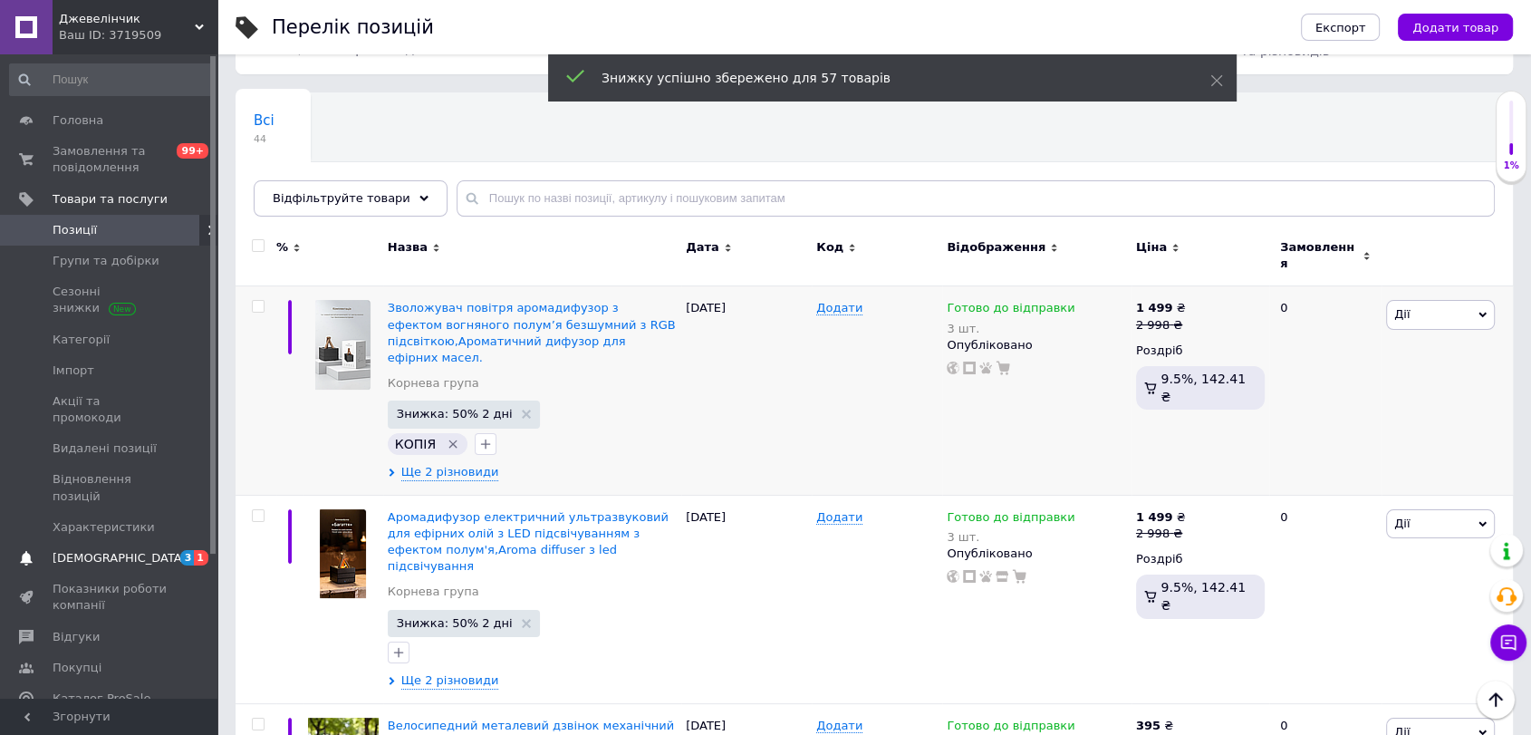
checkbox input "false"
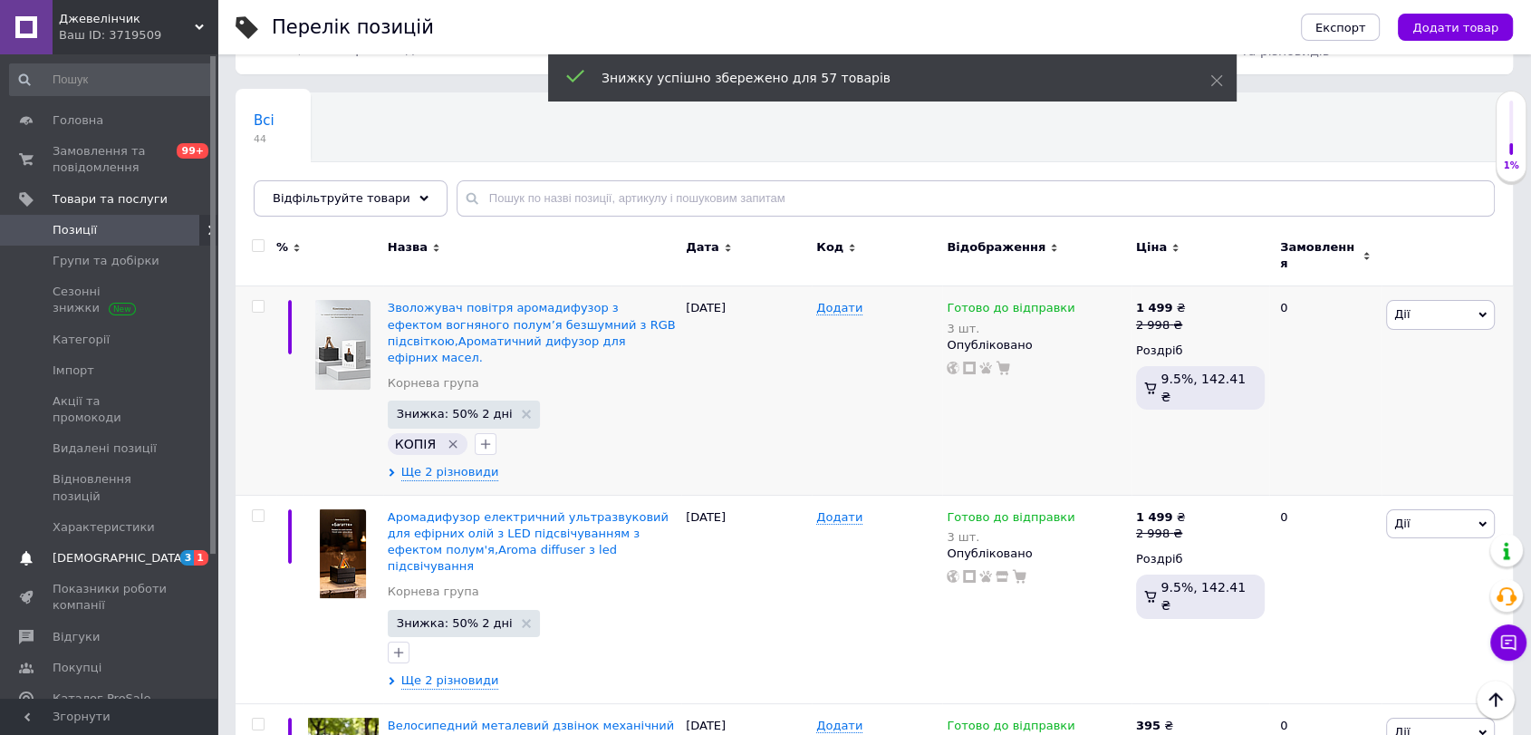
checkbox input "false"
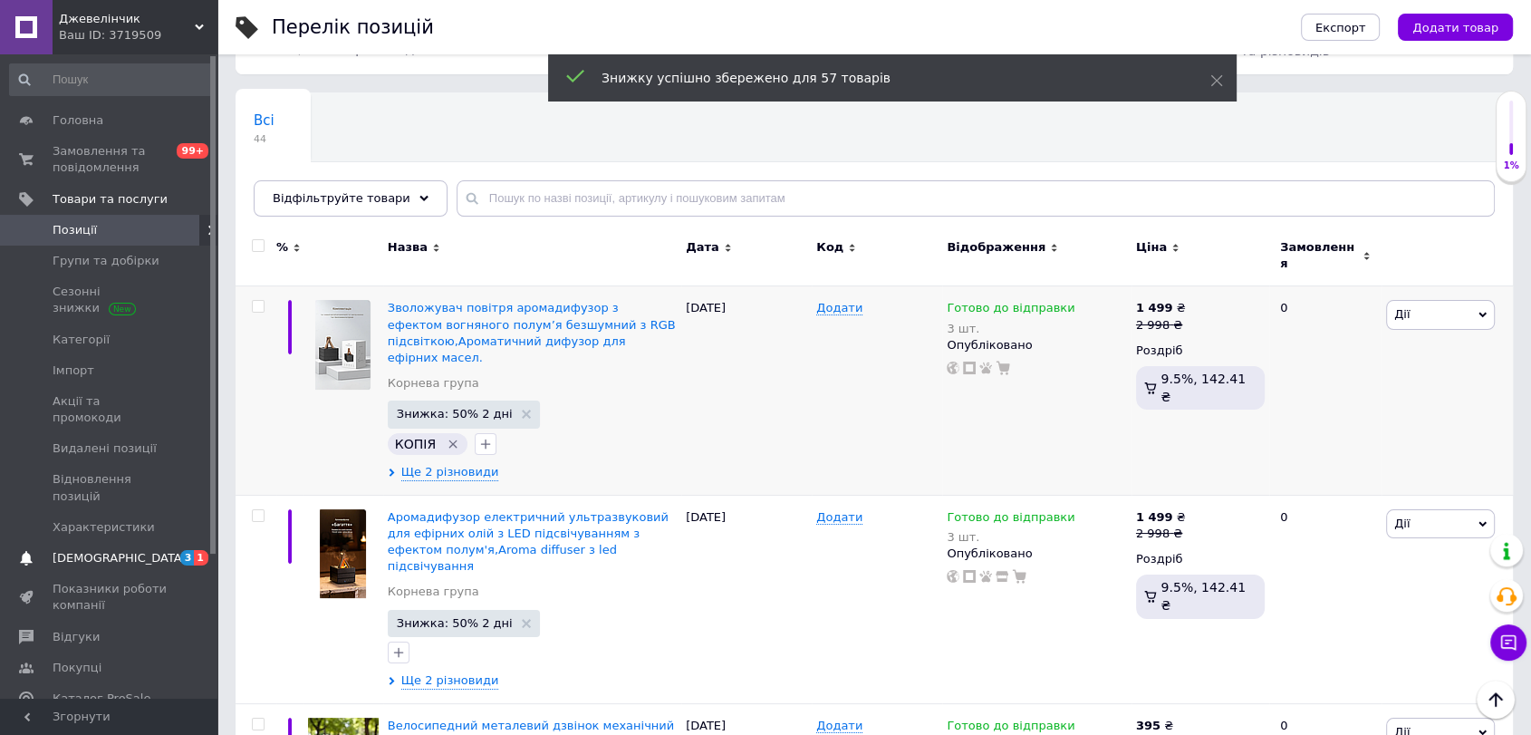
checkbox input "false"
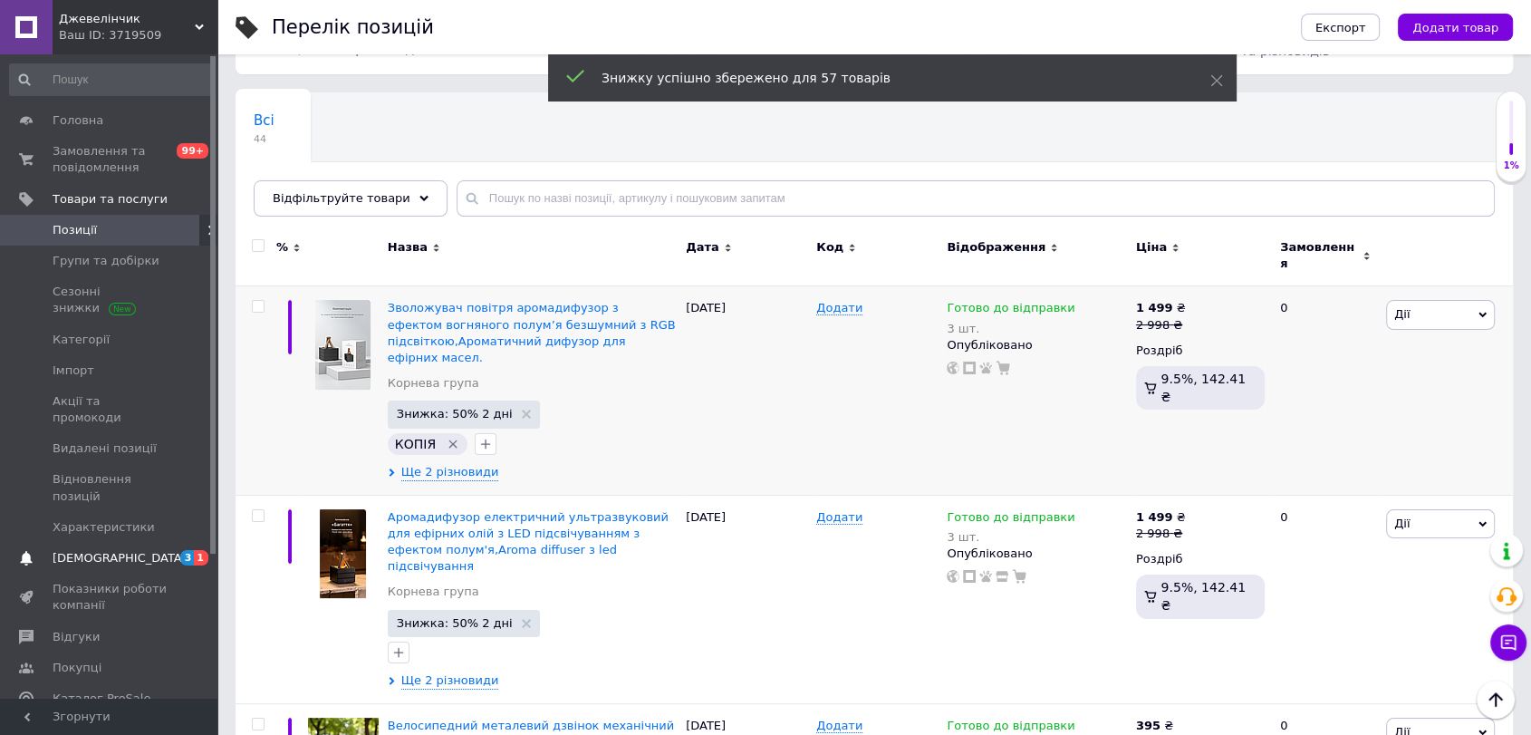
checkbox input "false"
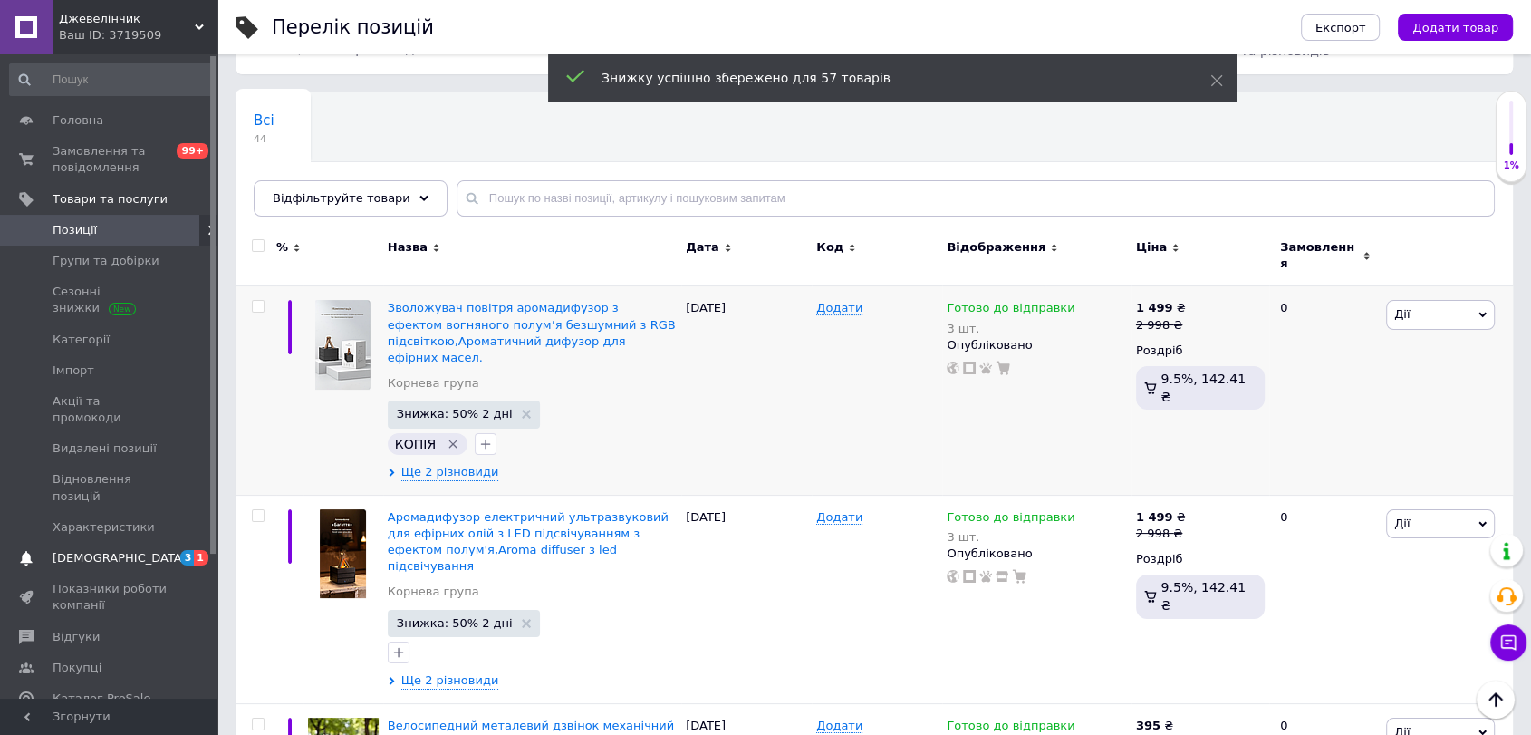
checkbox input "false"
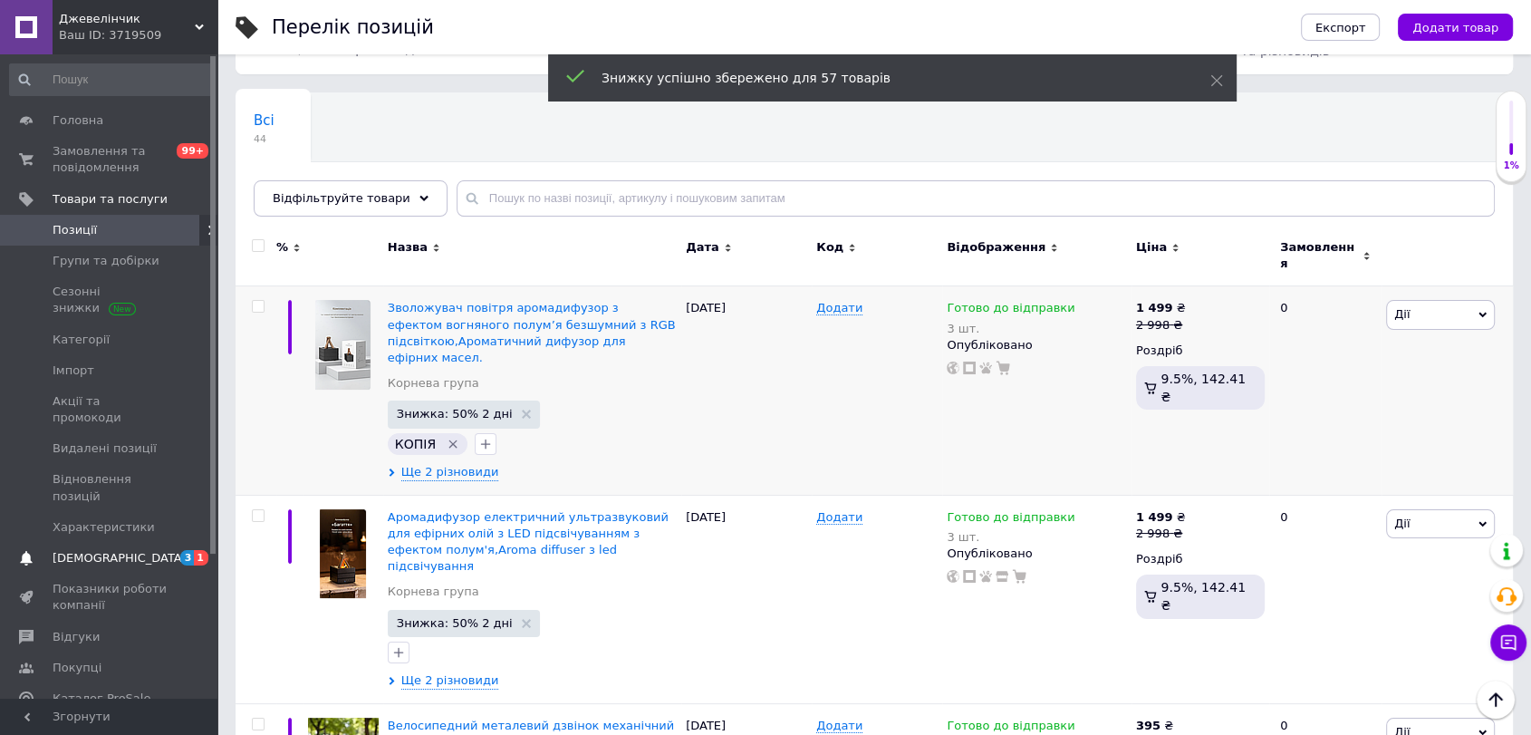
checkbox input "false"
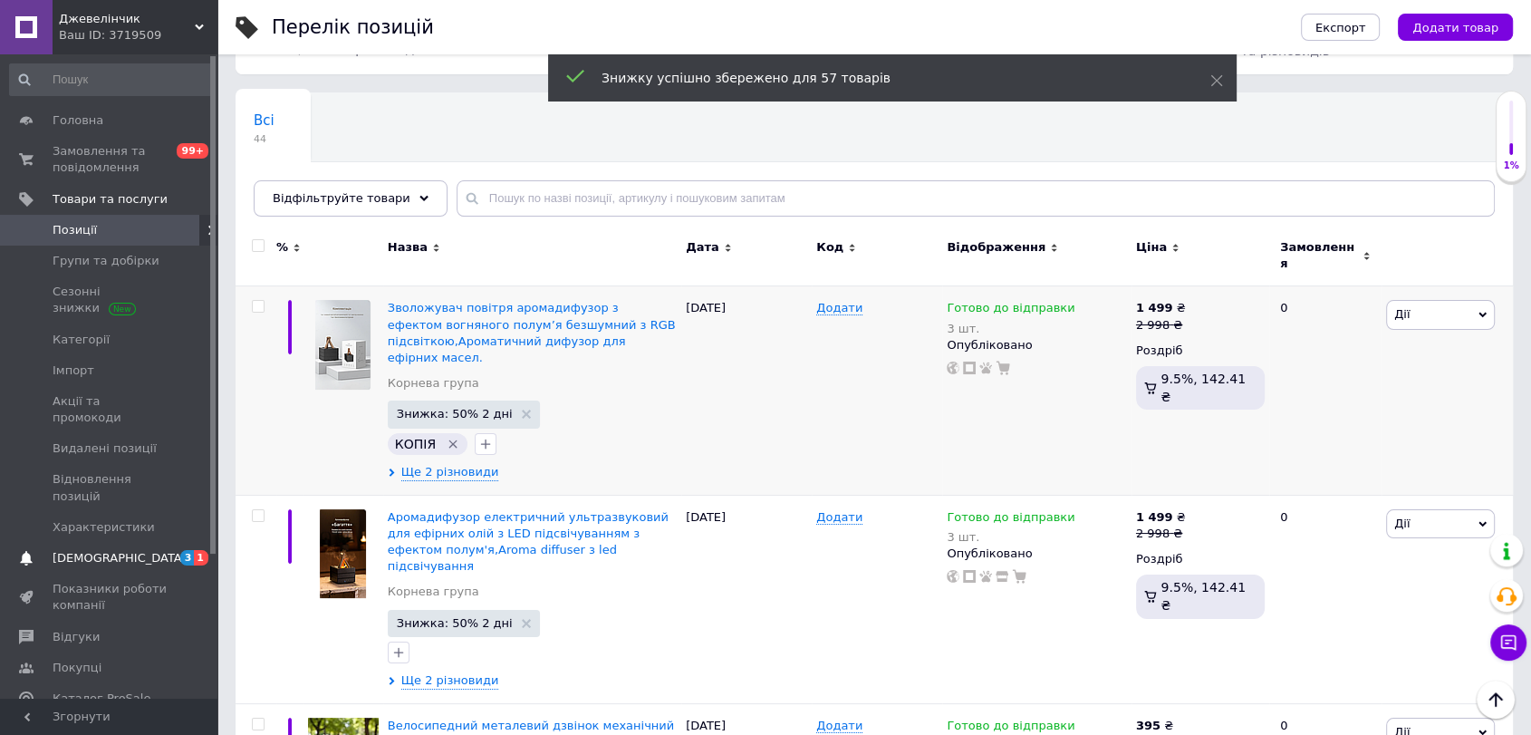
checkbox input "false"
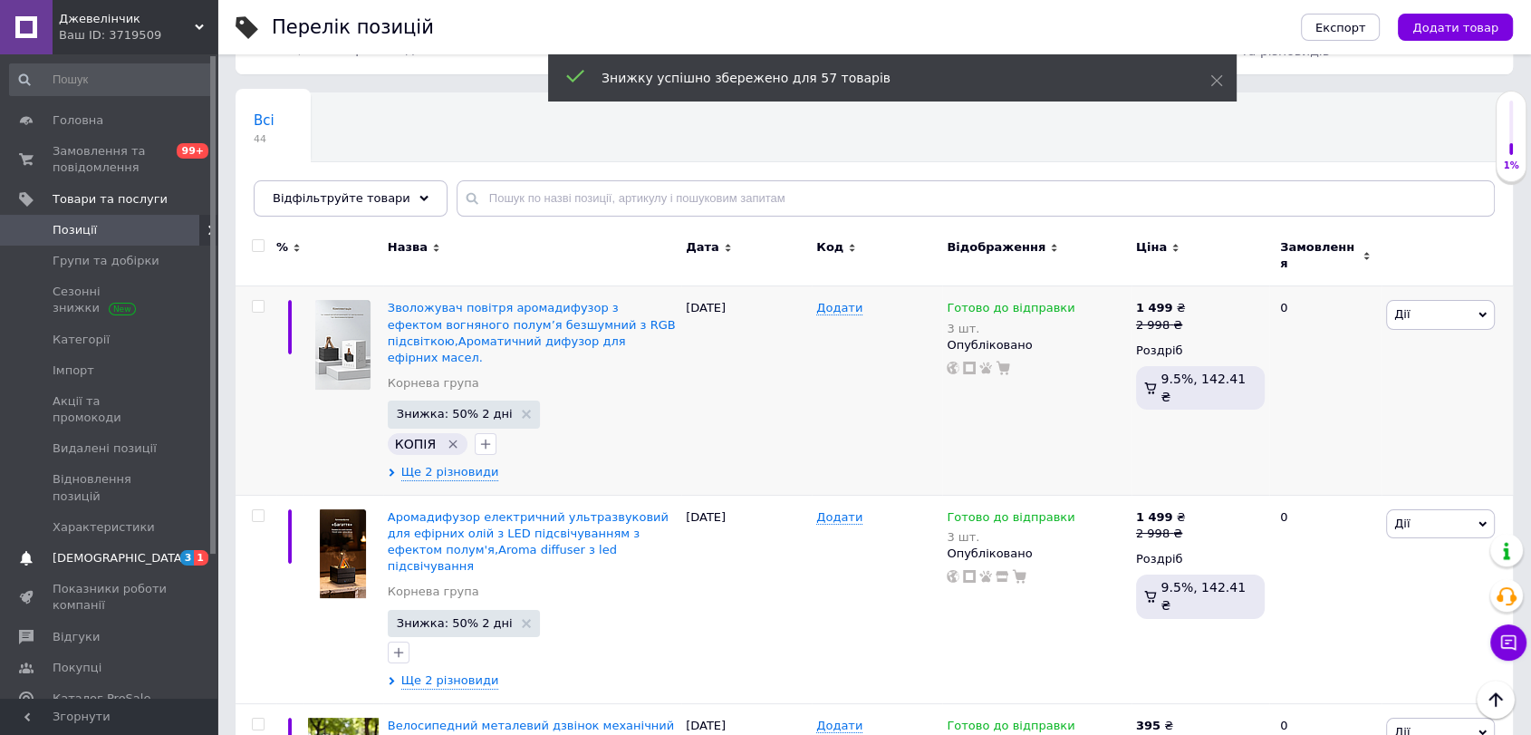
checkbox input "false"
click at [105, 543] on link "[DEMOGRAPHIC_DATA] 3 1" at bounding box center [111, 558] width 222 height 31
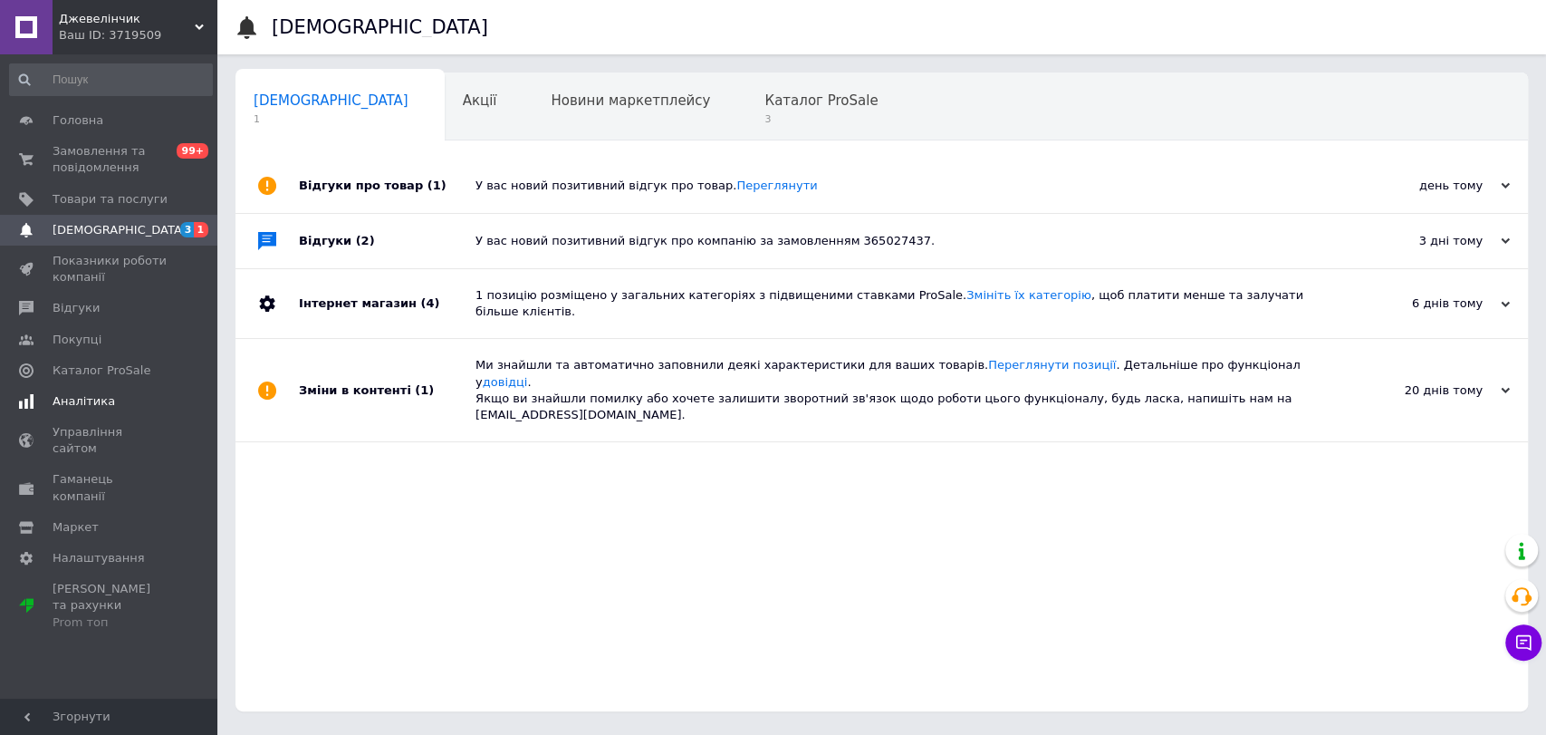
click at [101, 400] on span "Аналітика" at bounding box center [84, 401] width 63 height 16
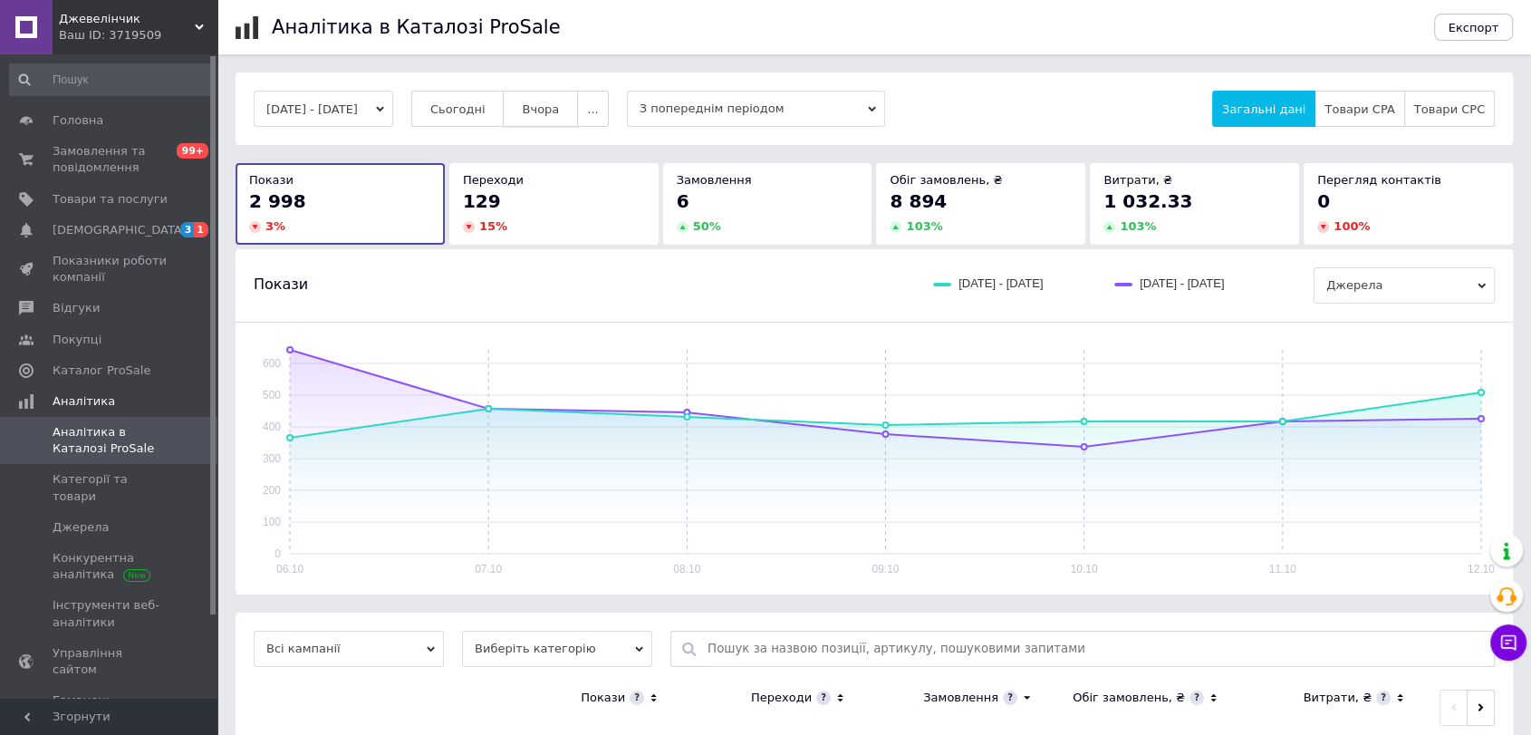
click at [559, 104] on span "Вчора" at bounding box center [540, 109] width 37 height 14
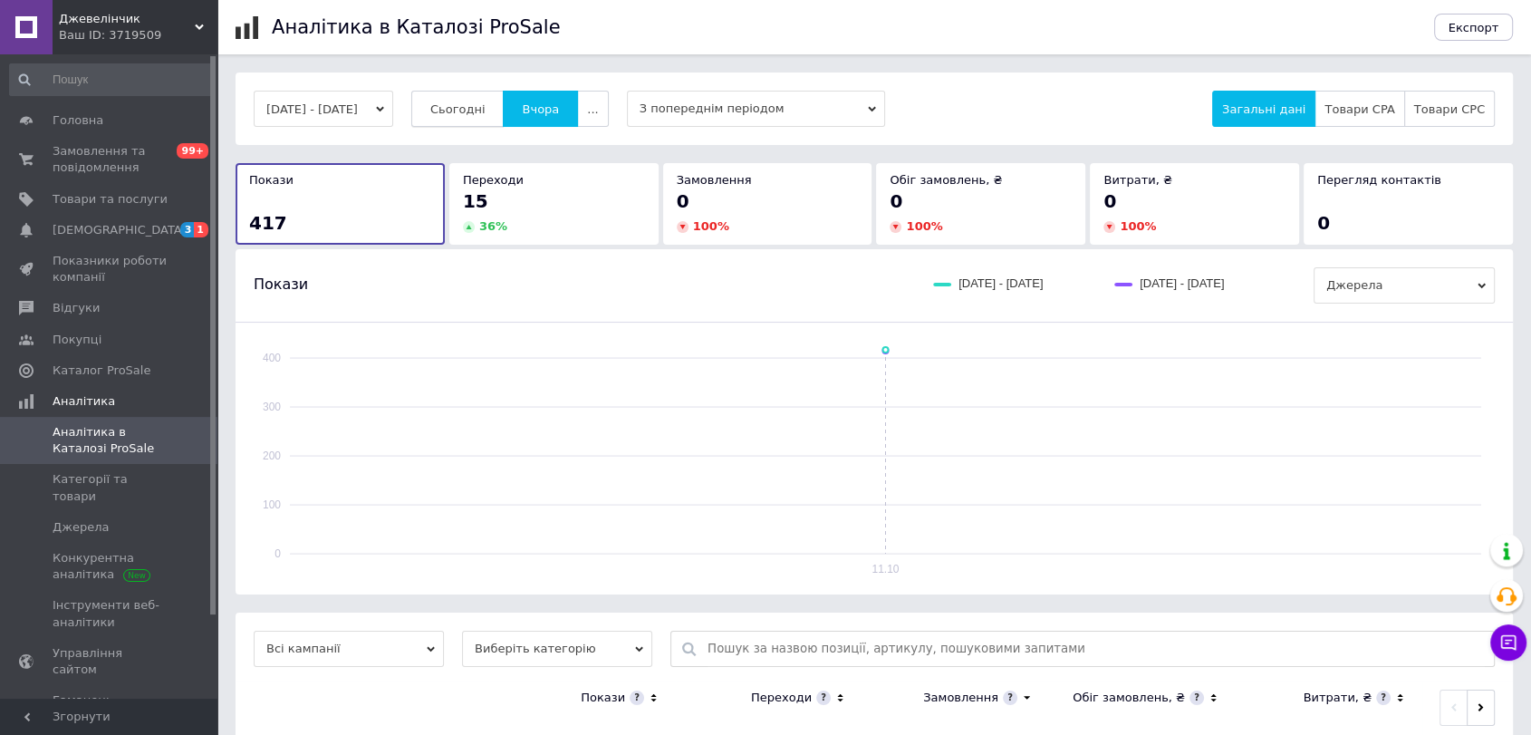
click at [478, 103] on span "Сьогодні" at bounding box center [457, 109] width 55 height 14
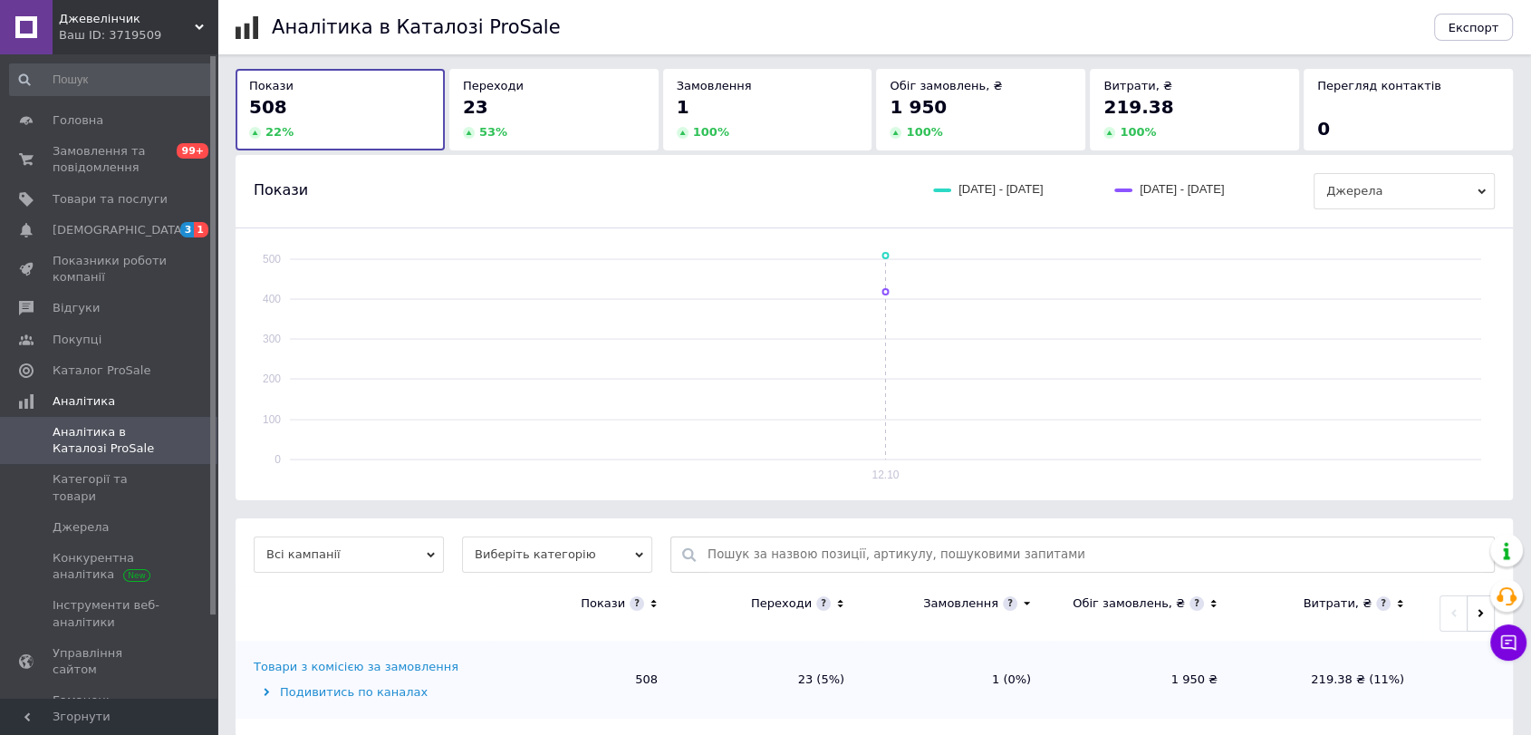
scroll to position [114, 0]
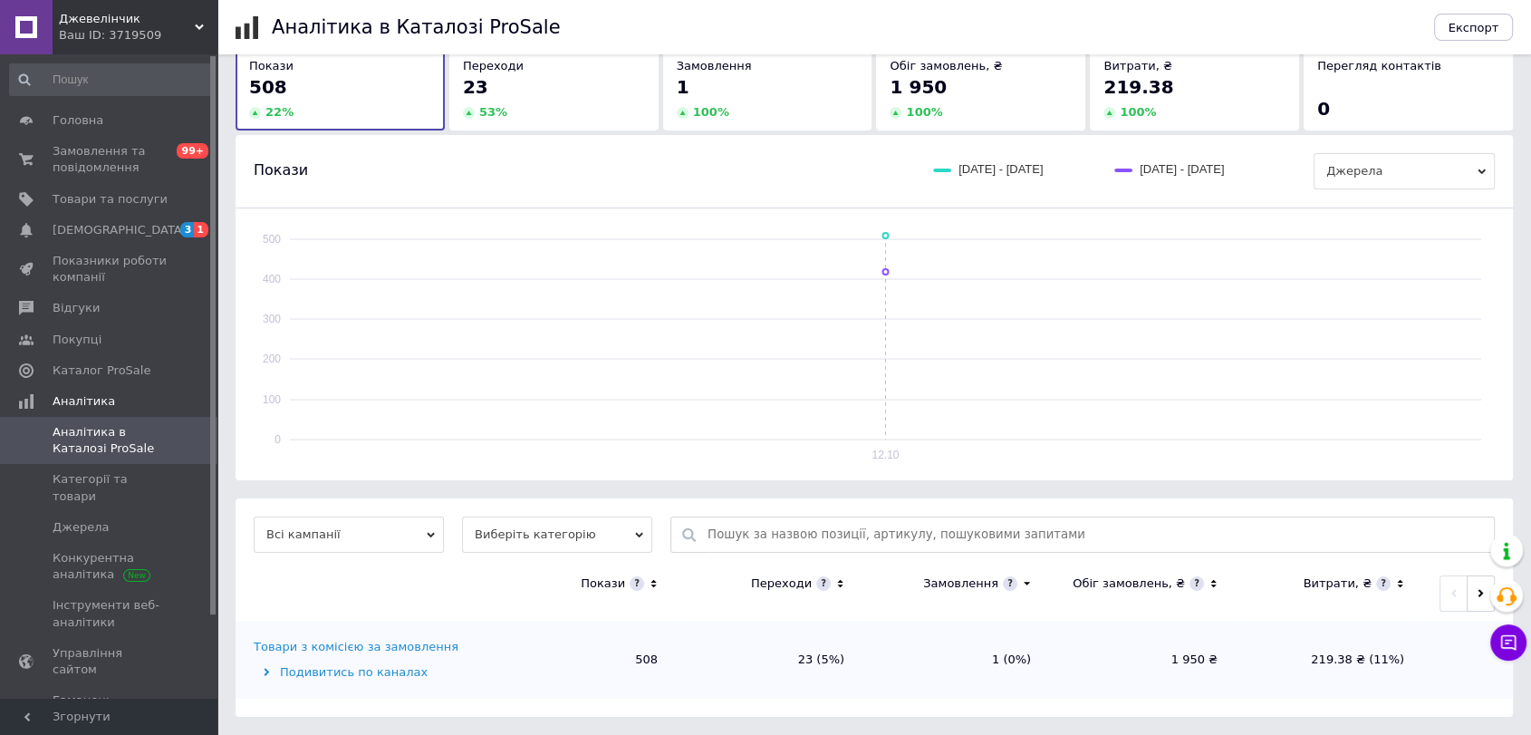
click at [545, 538] on span "Виберіть категорію" at bounding box center [557, 534] width 190 height 36
click at [522, 591] on li "Усі категорії" at bounding box center [557, 593] width 190 height 25
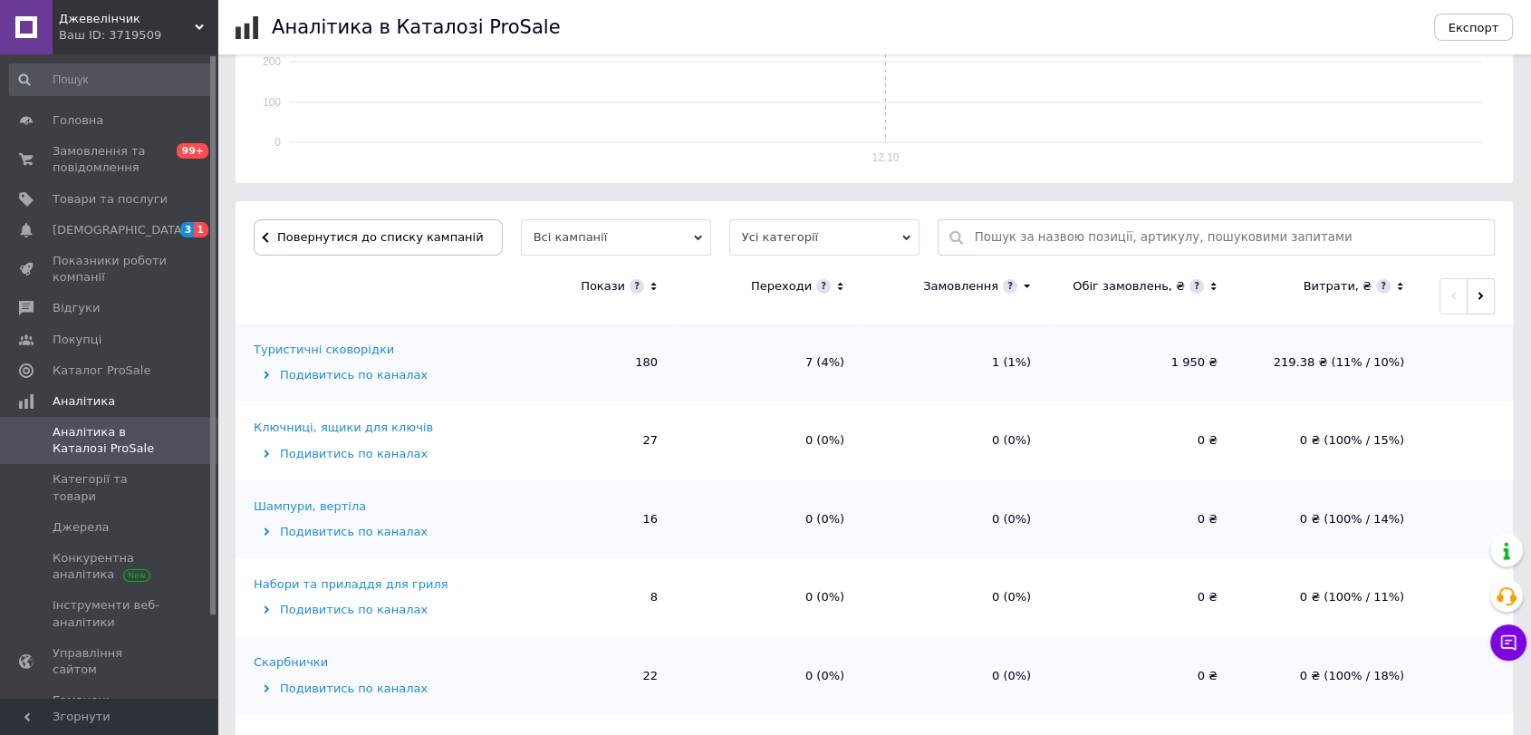
scroll to position [416, 0]
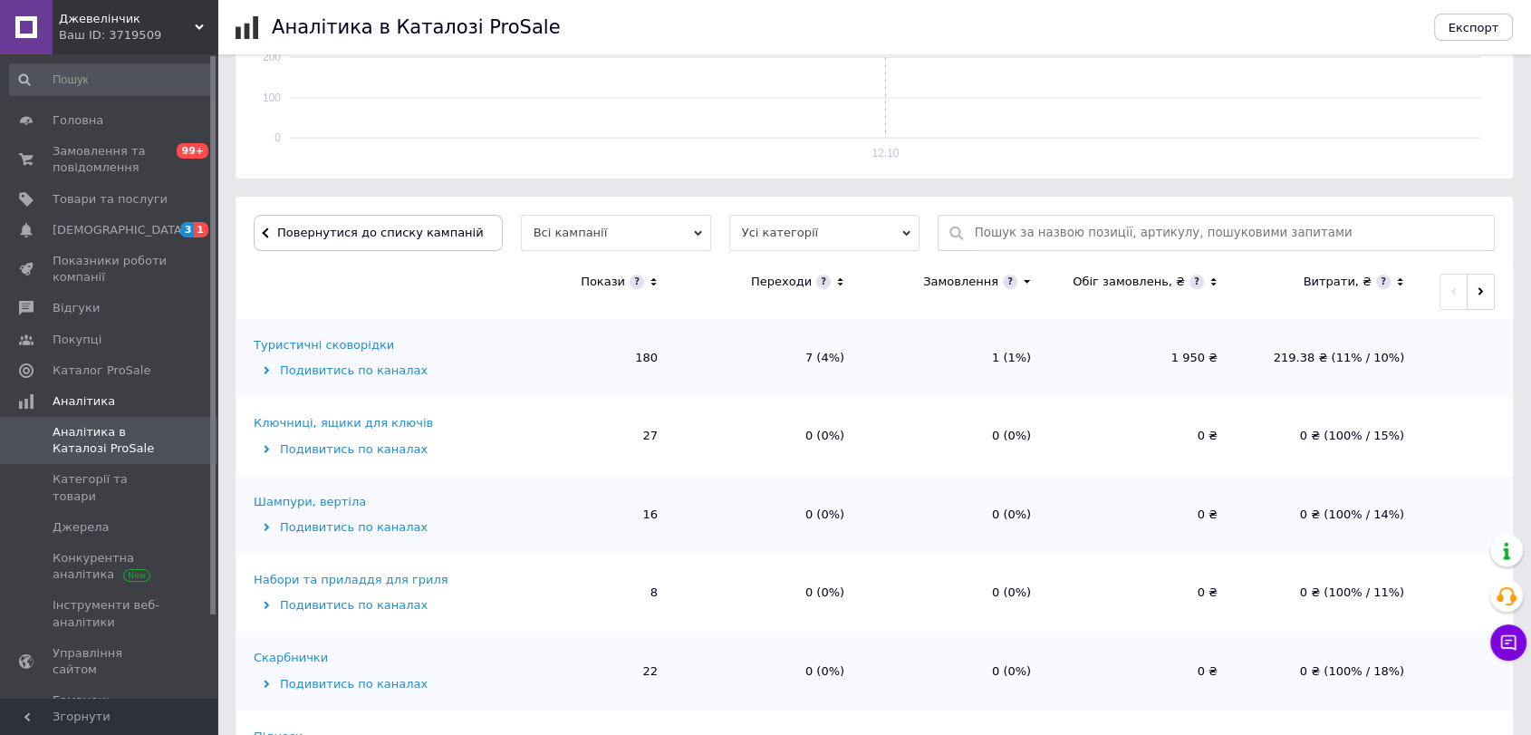
click at [662, 280] on th "Покази" at bounding box center [582, 292] width 187 height 54
click at [656, 280] on icon at bounding box center [654, 282] width 12 height 15
click at [655, 278] on icon at bounding box center [654, 282] width 12 height 15
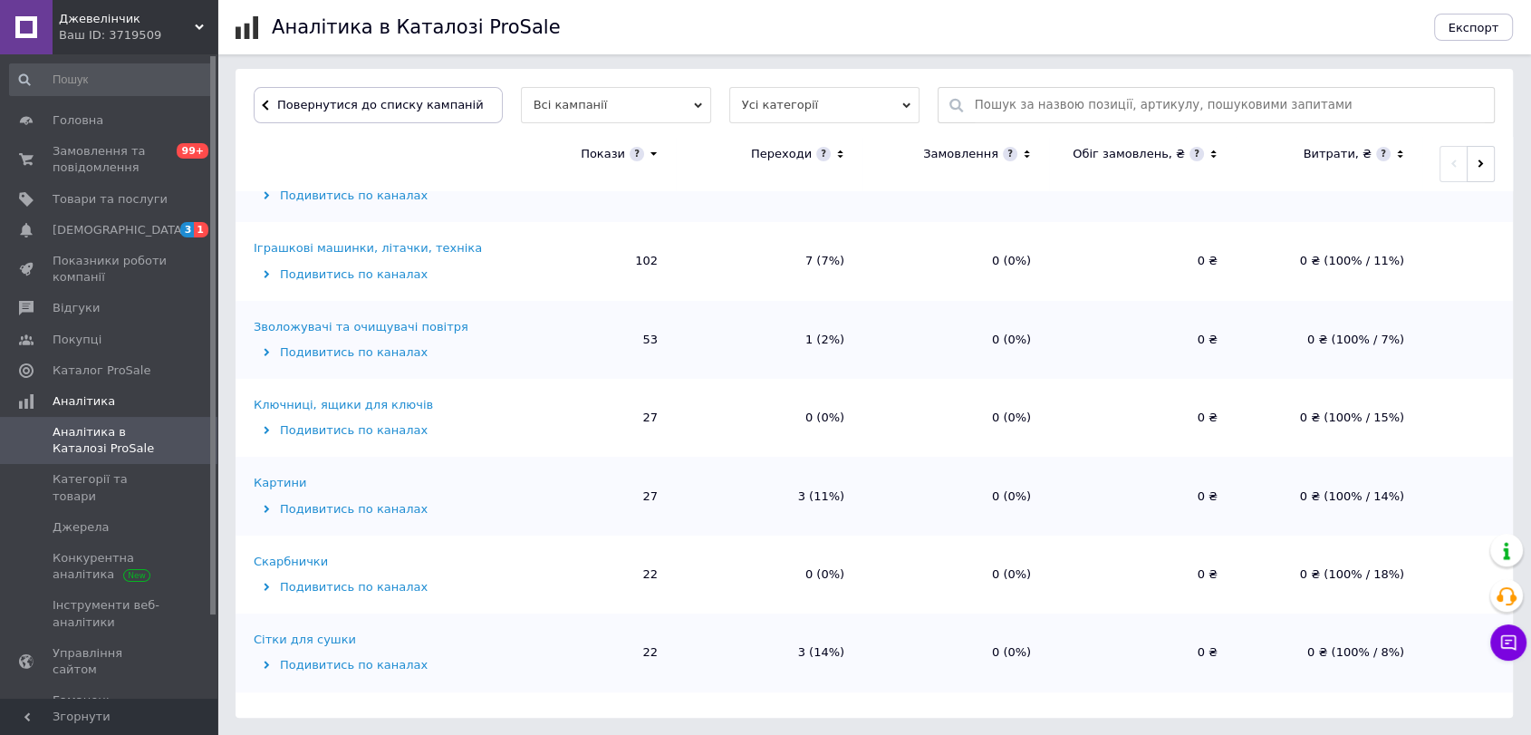
scroll to position [0, 0]
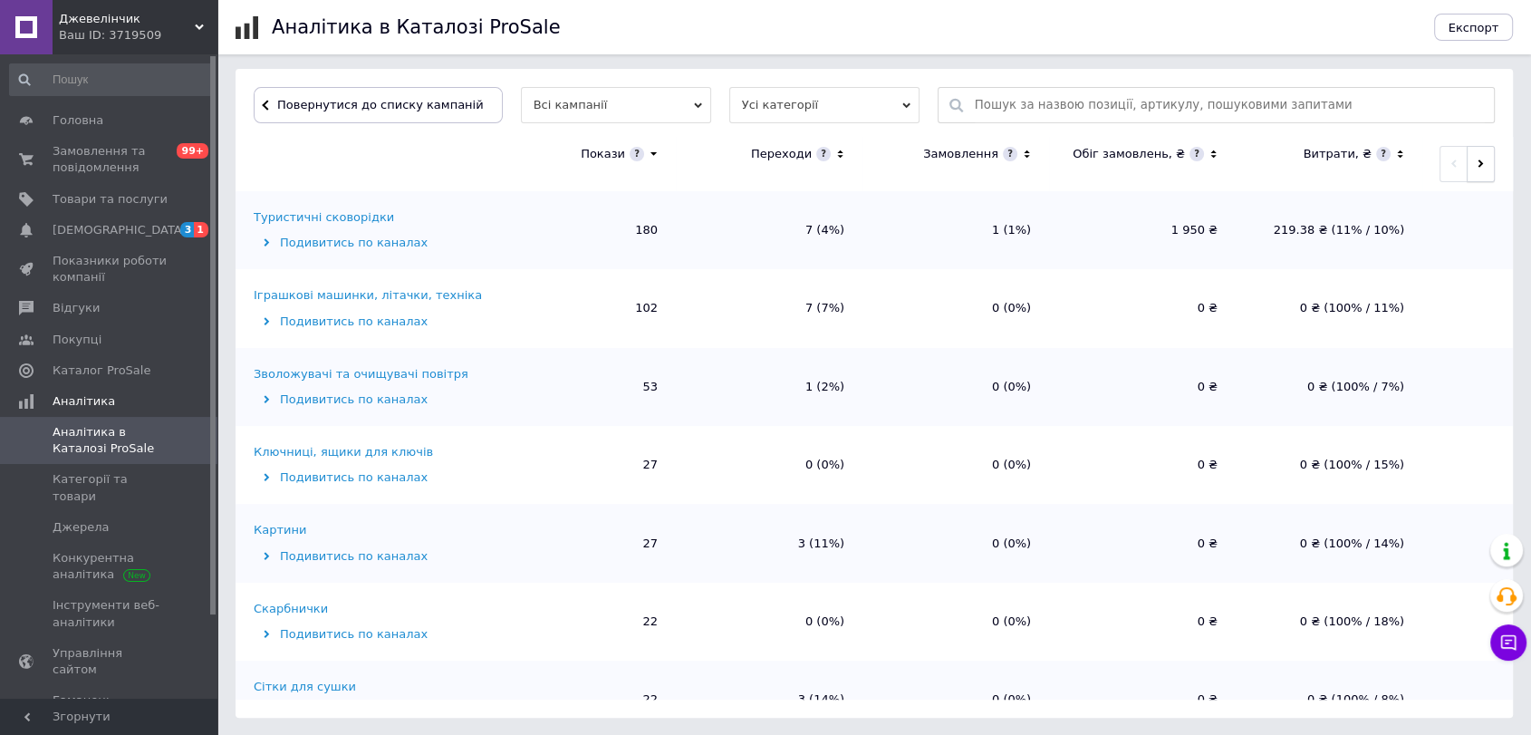
click at [1477, 162] on icon "button" at bounding box center [1481, 163] width 8 height 8
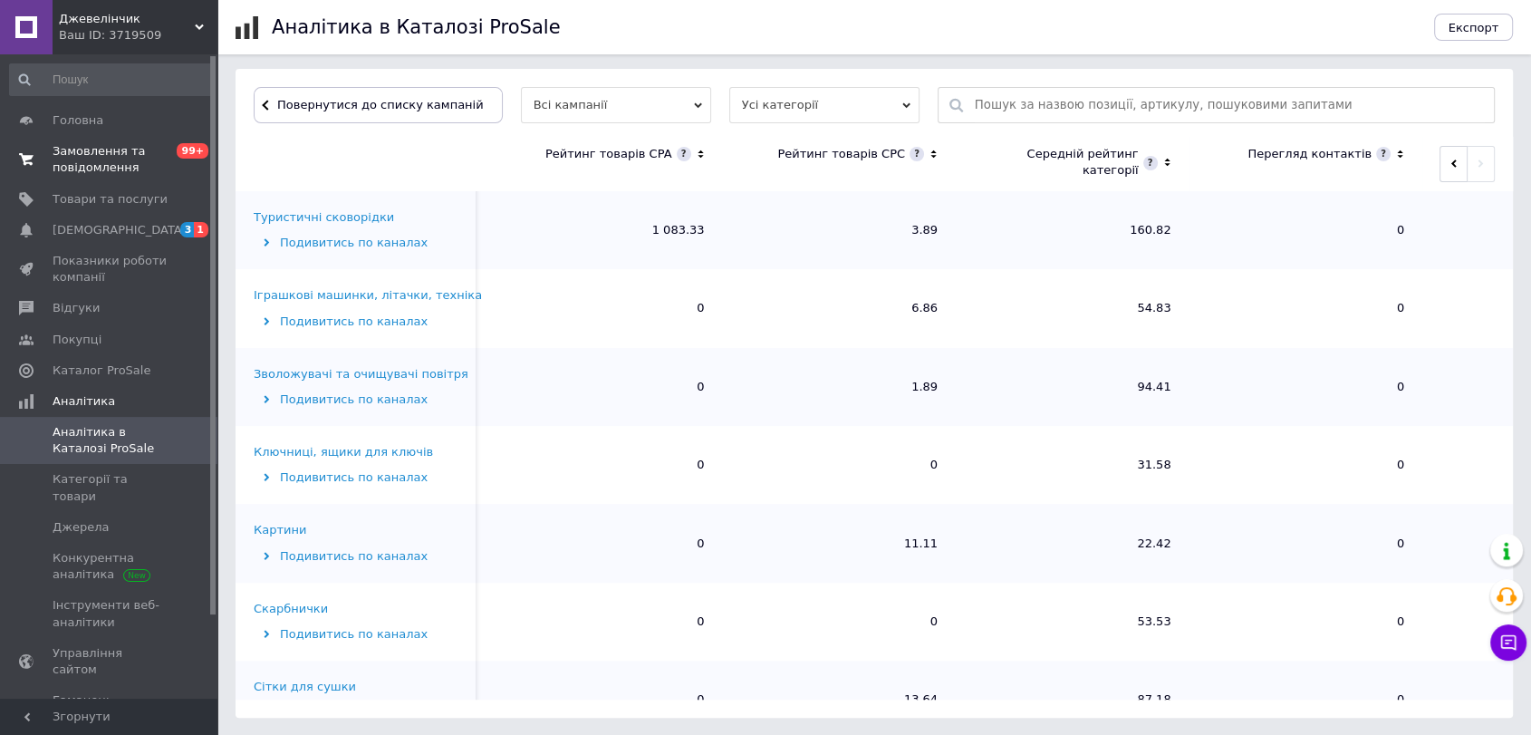
click at [133, 160] on span "Замовлення та повідомлення" at bounding box center [110, 159] width 115 height 33
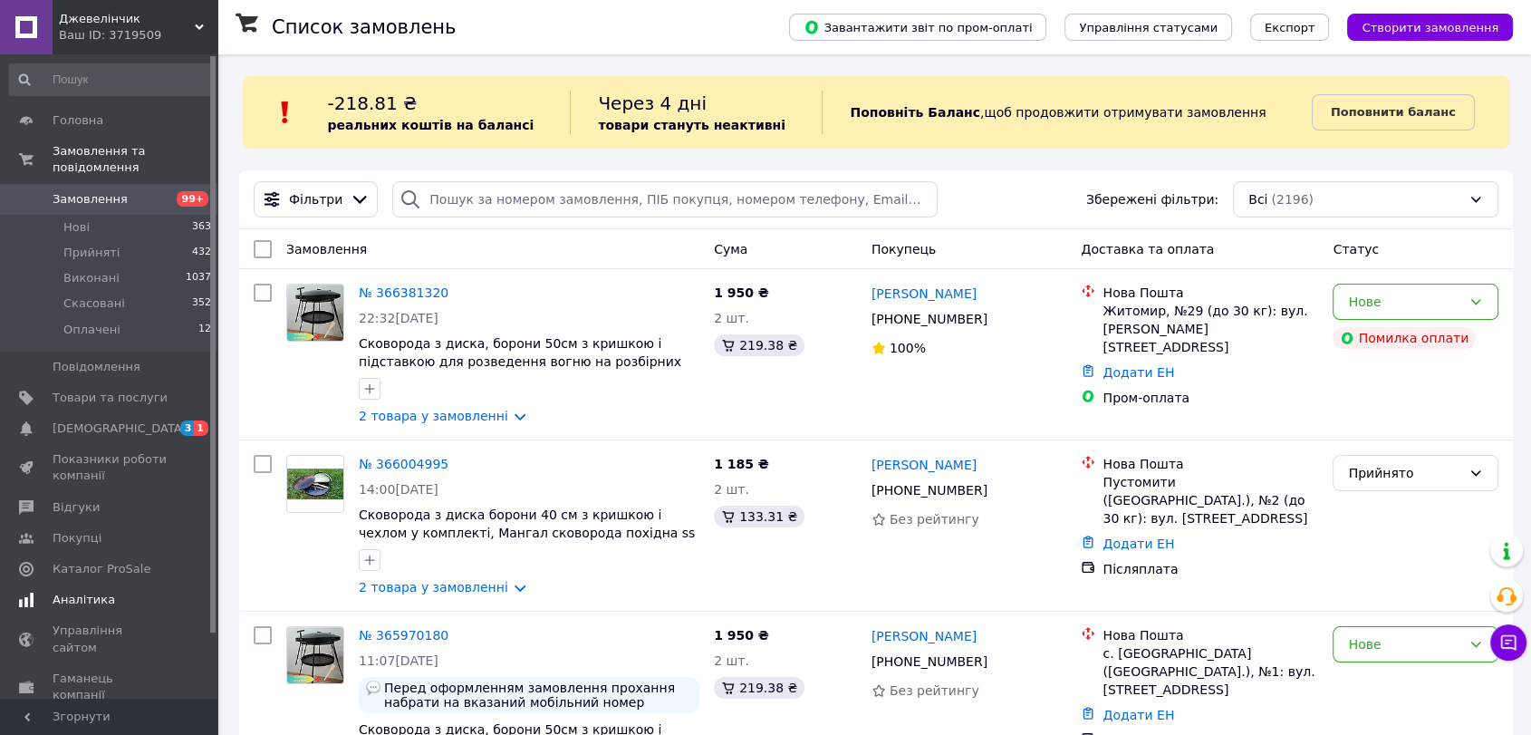
click at [123, 420] on span "[DEMOGRAPHIC_DATA]" at bounding box center [110, 428] width 115 height 16
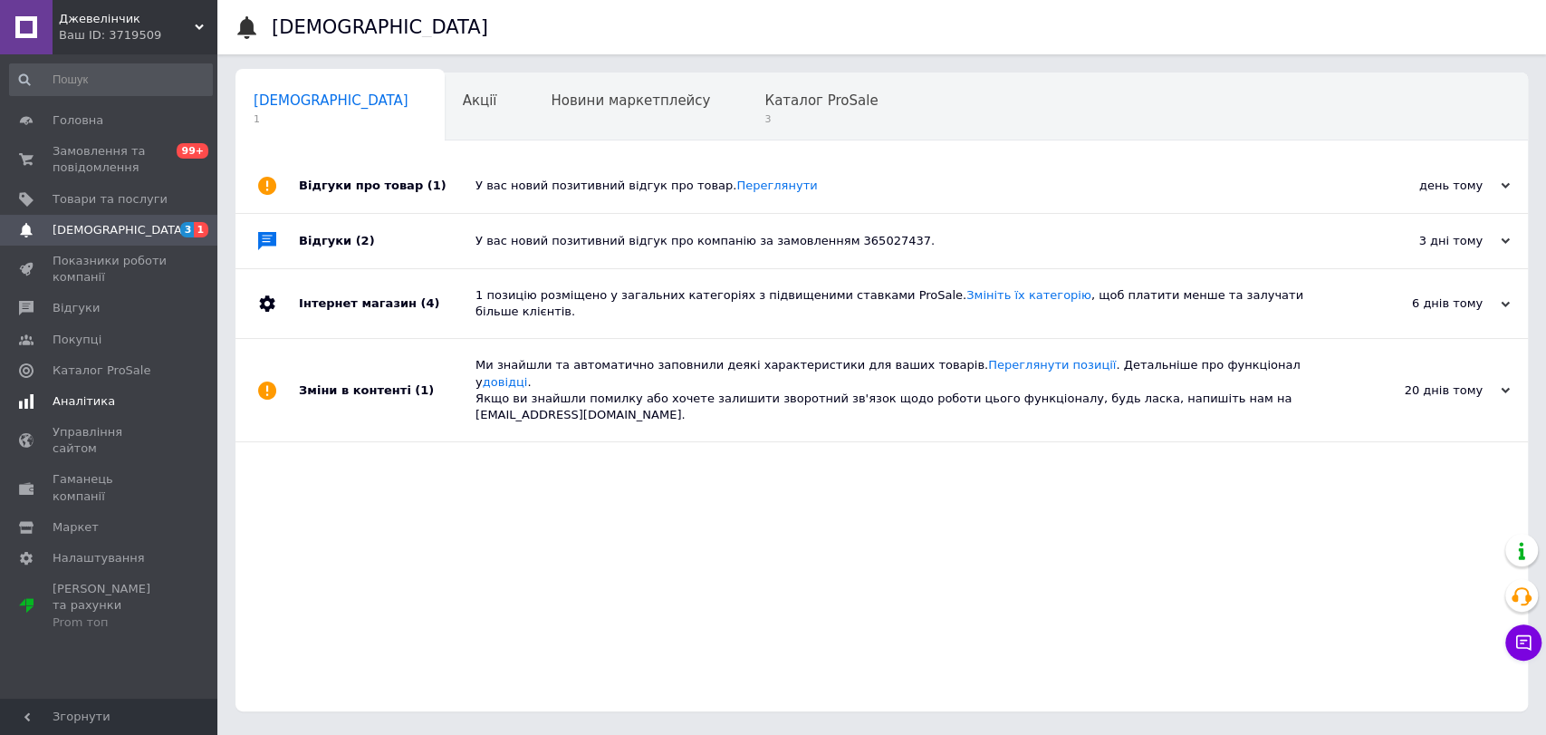
click at [81, 397] on span "Аналітика" at bounding box center [84, 401] width 63 height 16
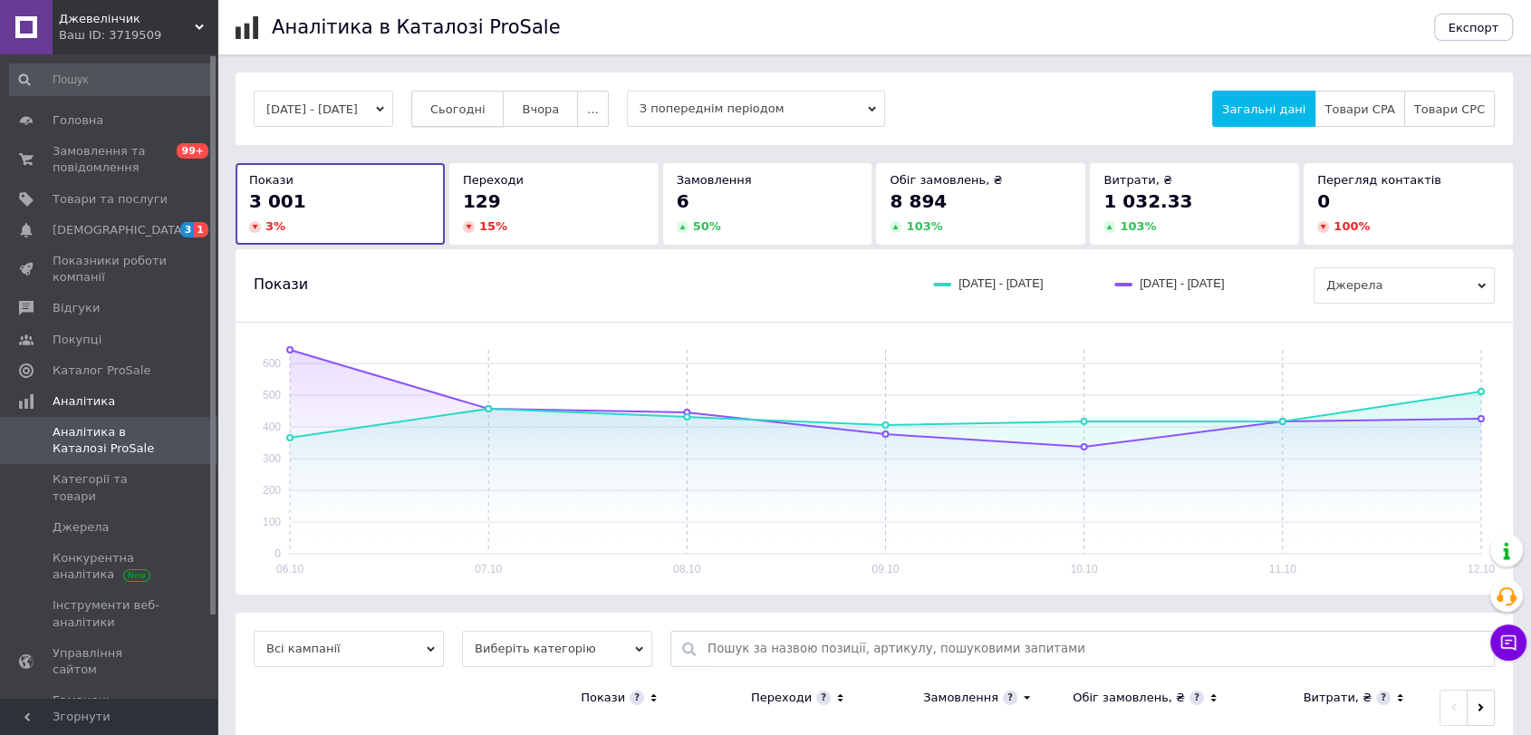
click at [486, 104] on span "Сьогодні" at bounding box center [457, 109] width 55 height 14
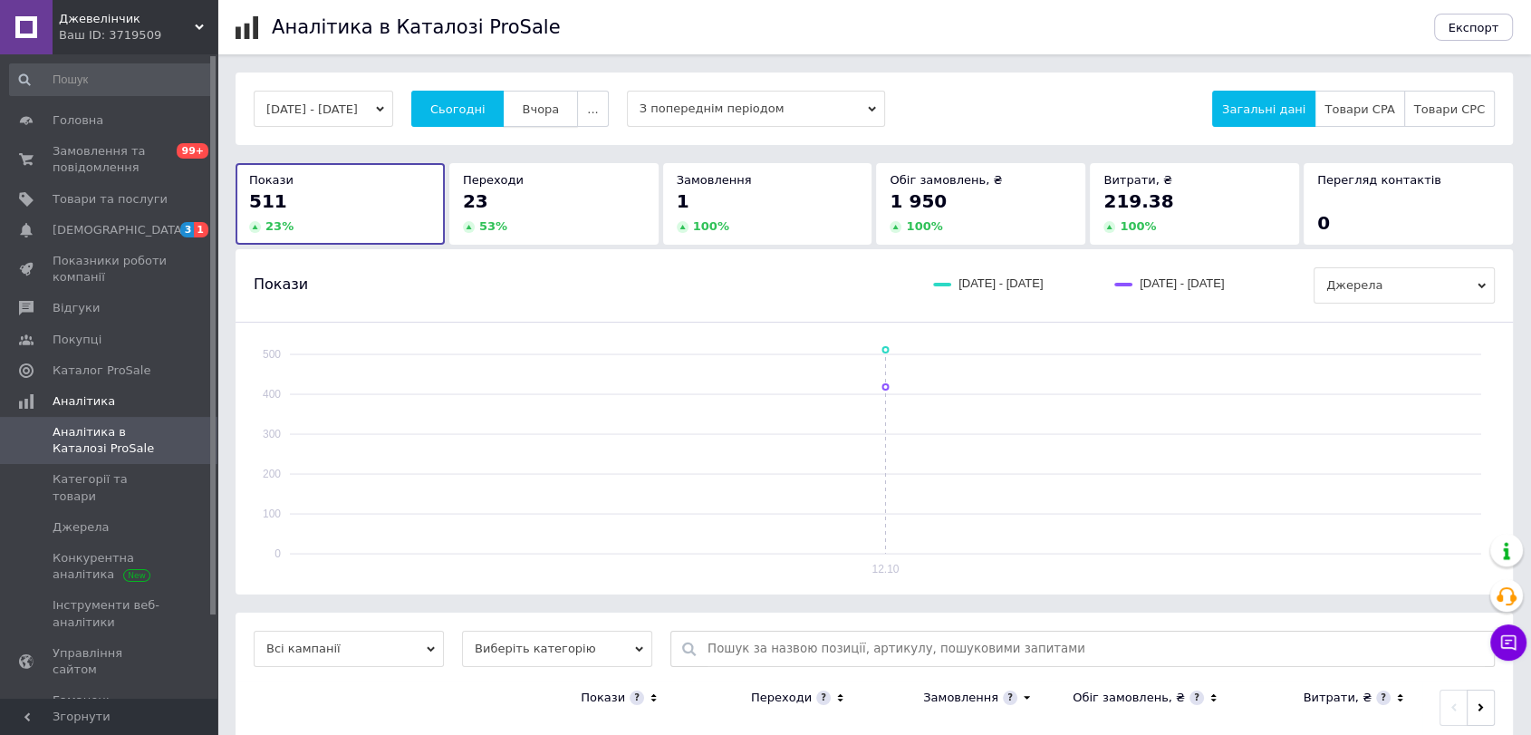
click at [559, 104] on span "Вчора" at bounding box center [540, 109] width 37 height 14
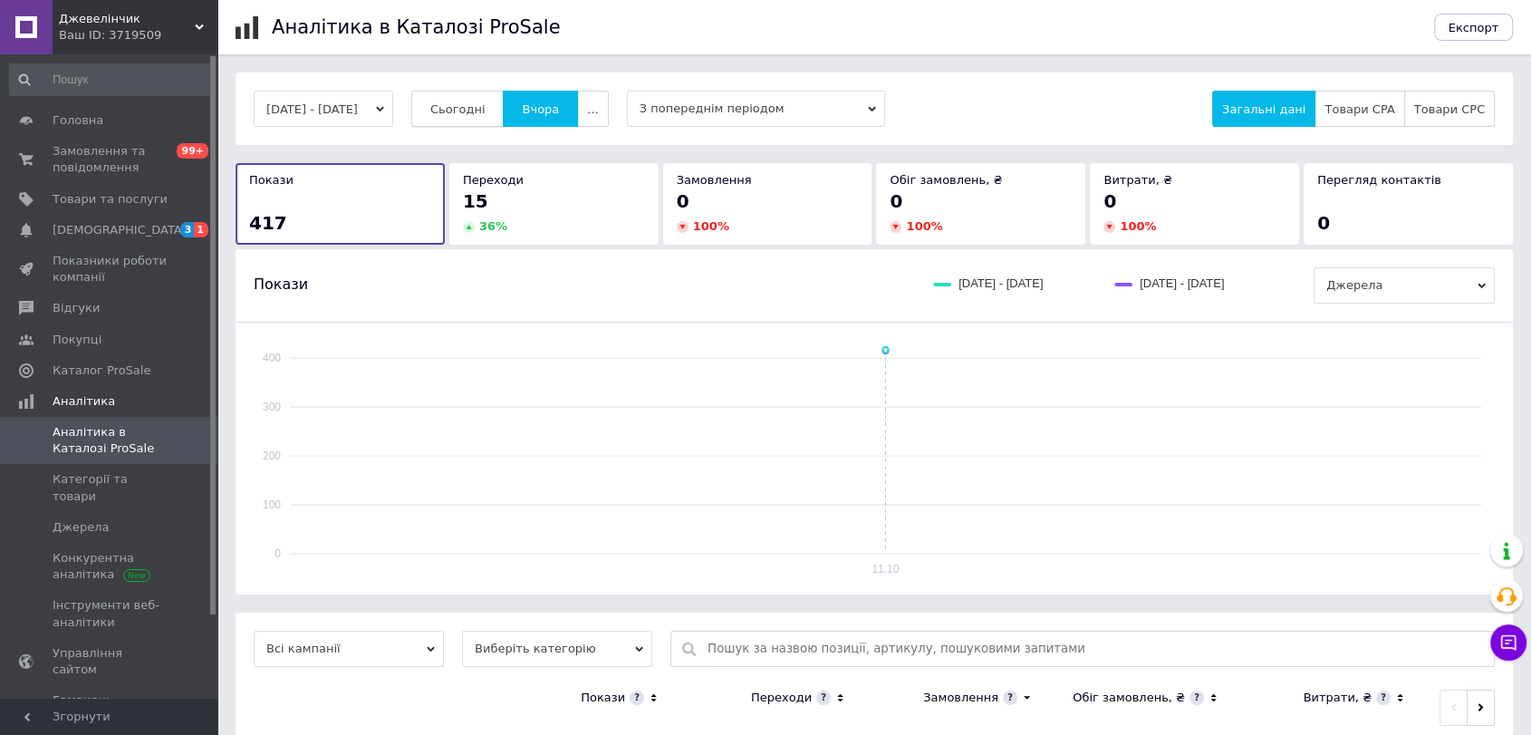
click at [505, 104] on button "Сьогодні" at bounding box center [457, 109] width 93 height 36
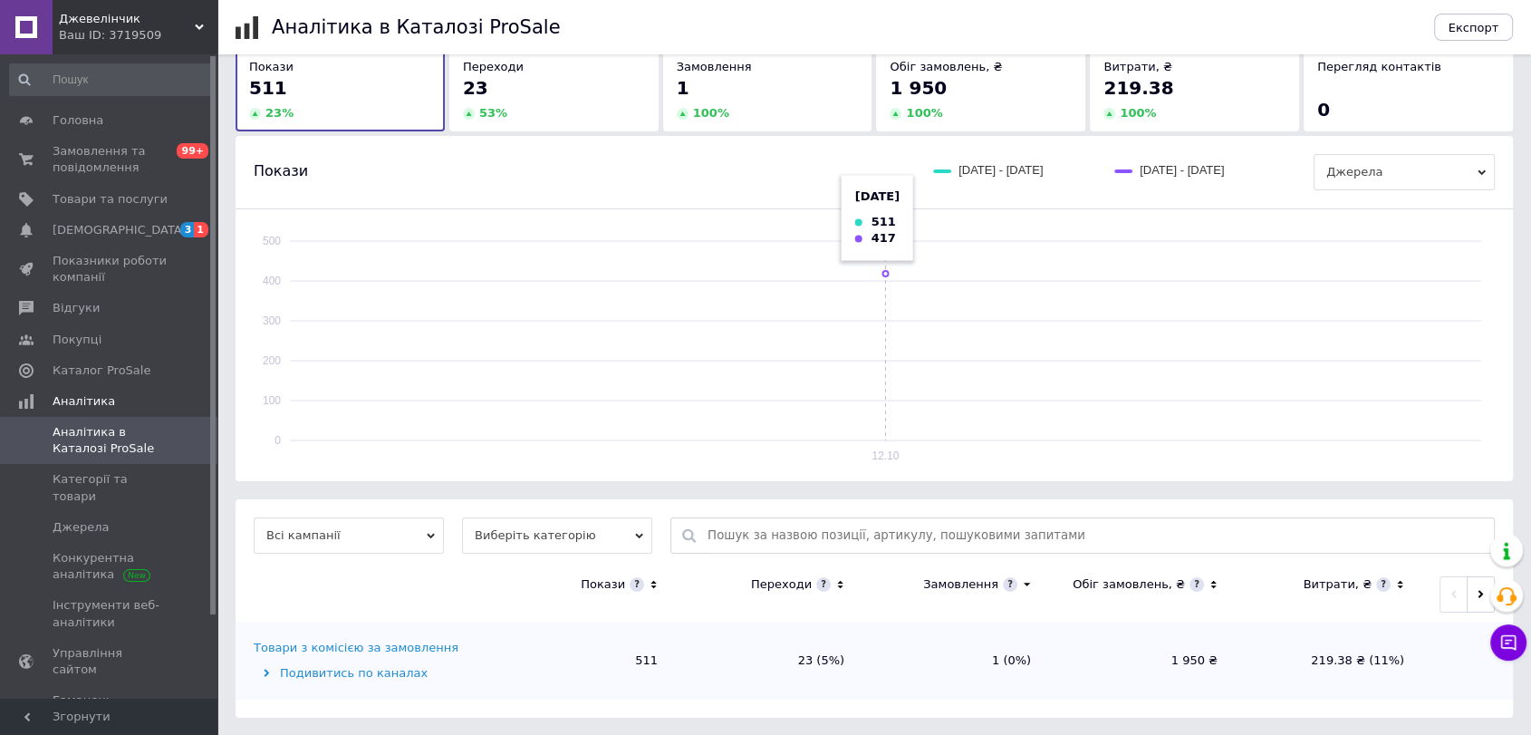
scroll to position [114, 0]
click at [108, 256] on span "Показники роботи компанії" at bounding box center [110, 269] width 115 height 33
